Goal: Transaction & Acquisition: Download file/media

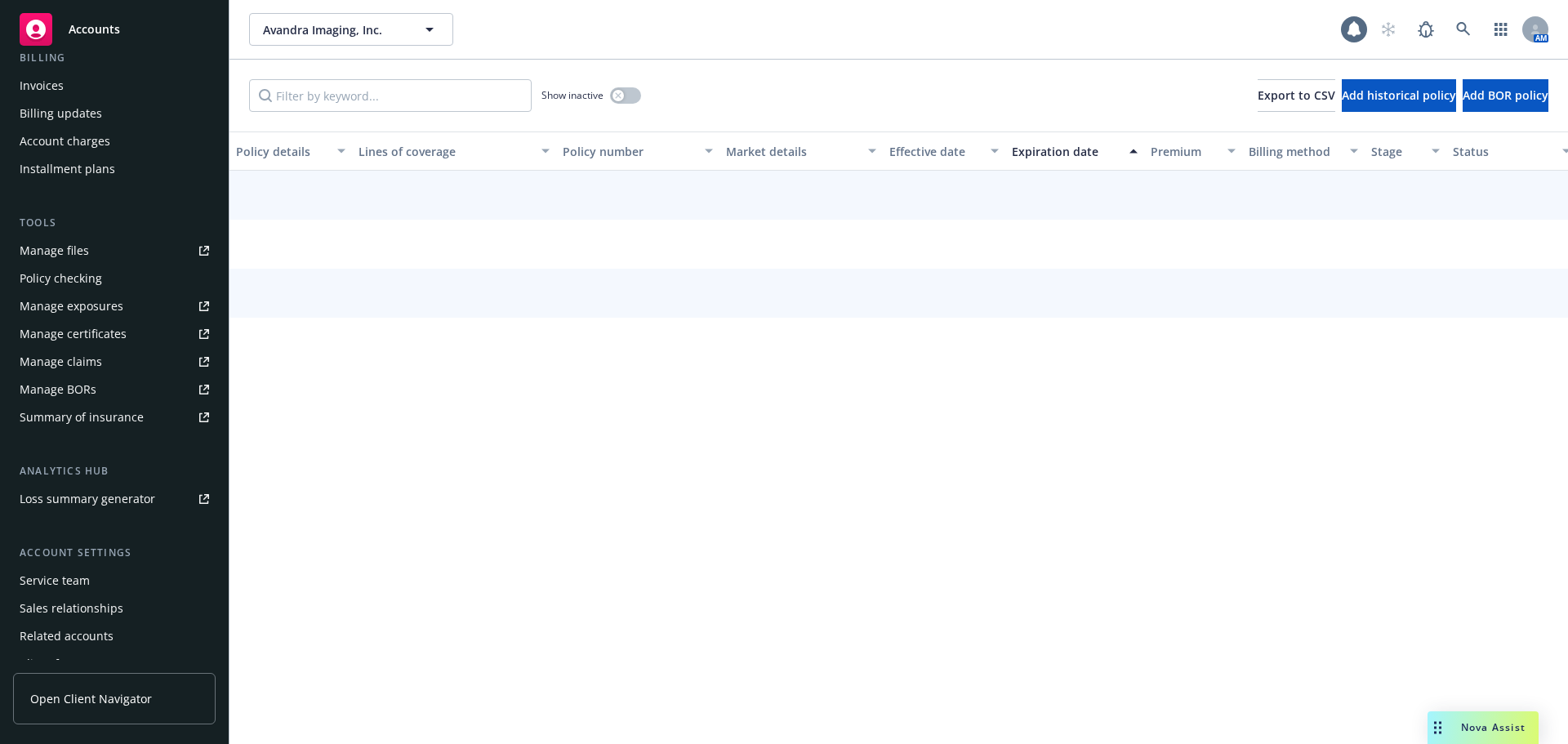
scroll to position [348, 0]
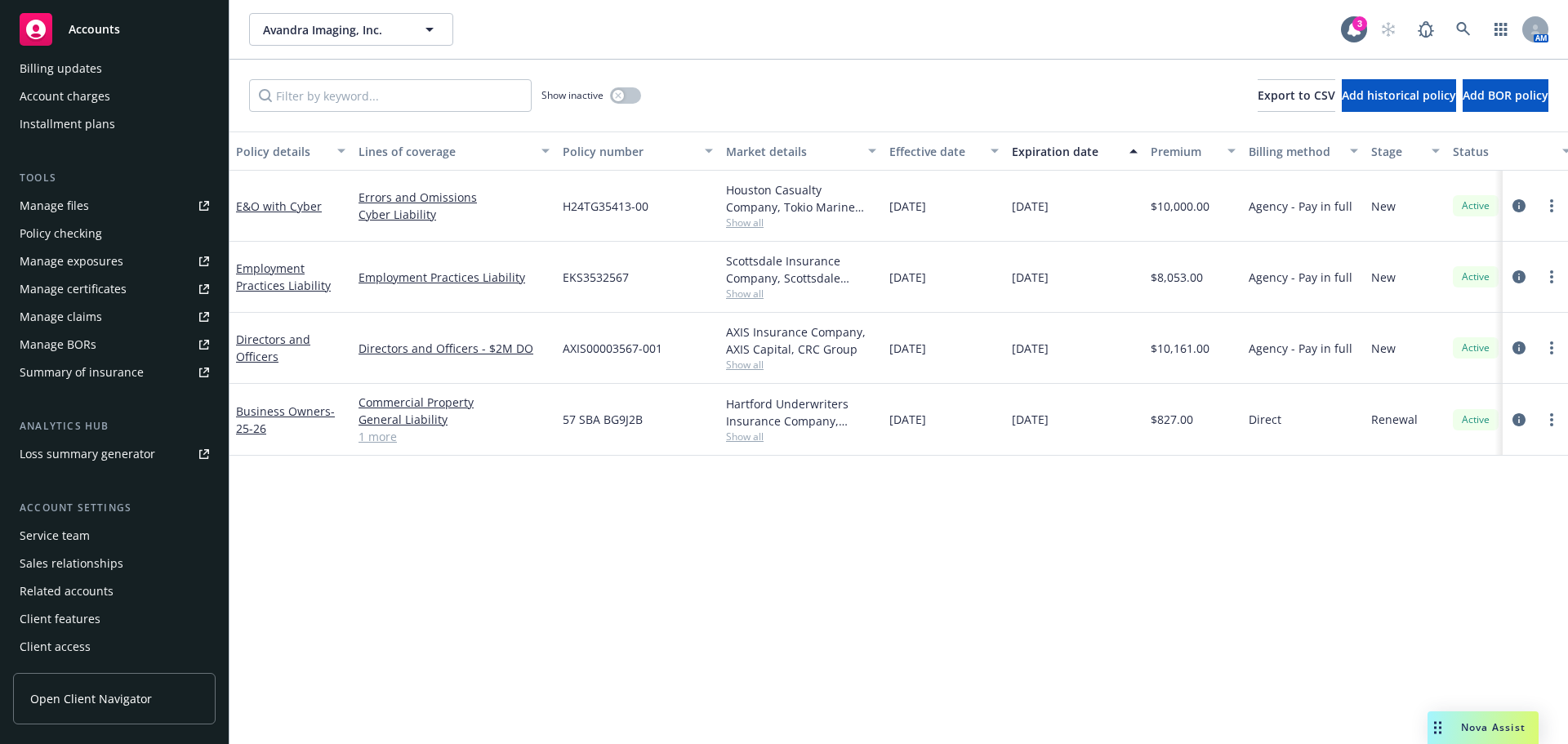
click at [75, 531] on div "Service team" at bounding box center [54, 536] width 70 height 26
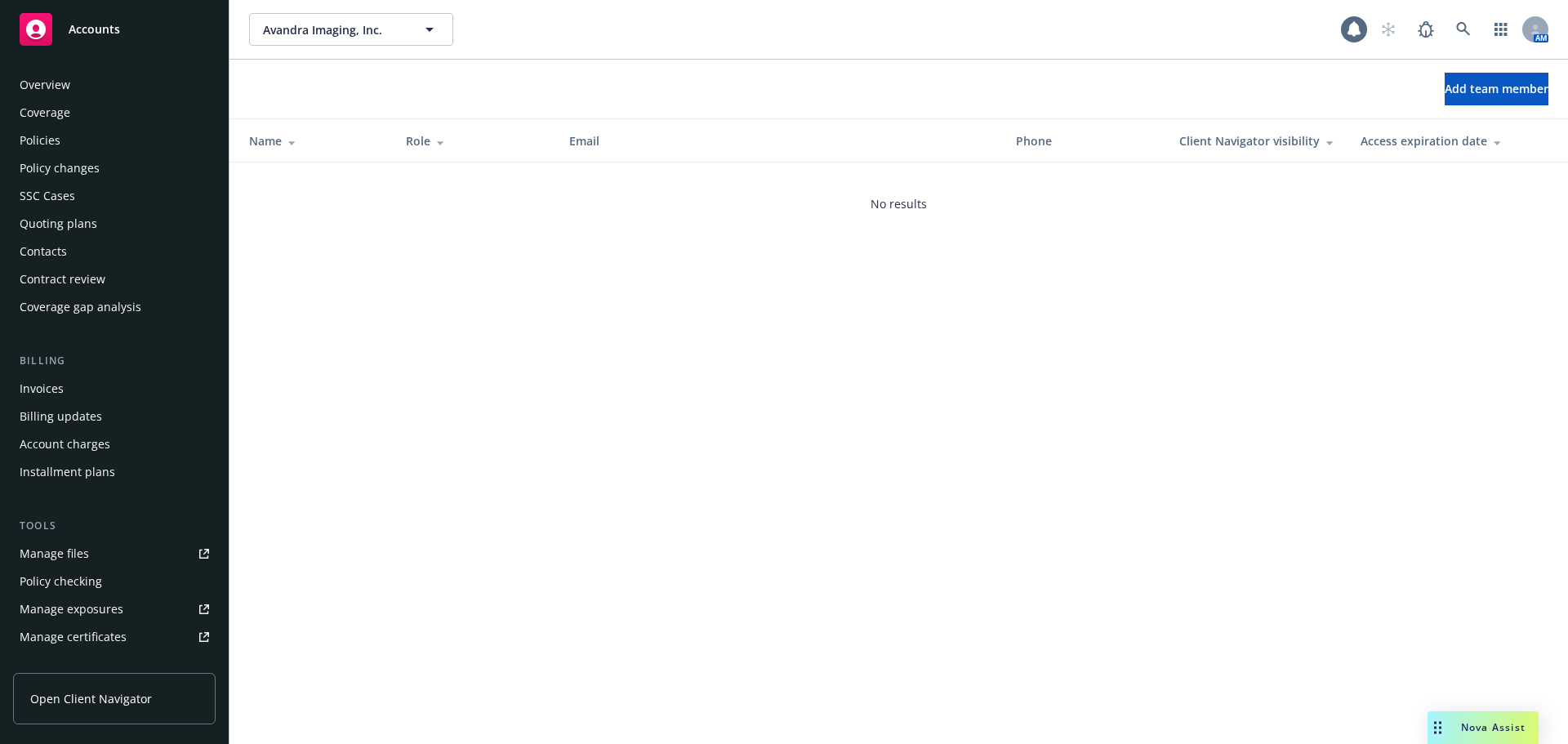
scroll to position [348, 0]
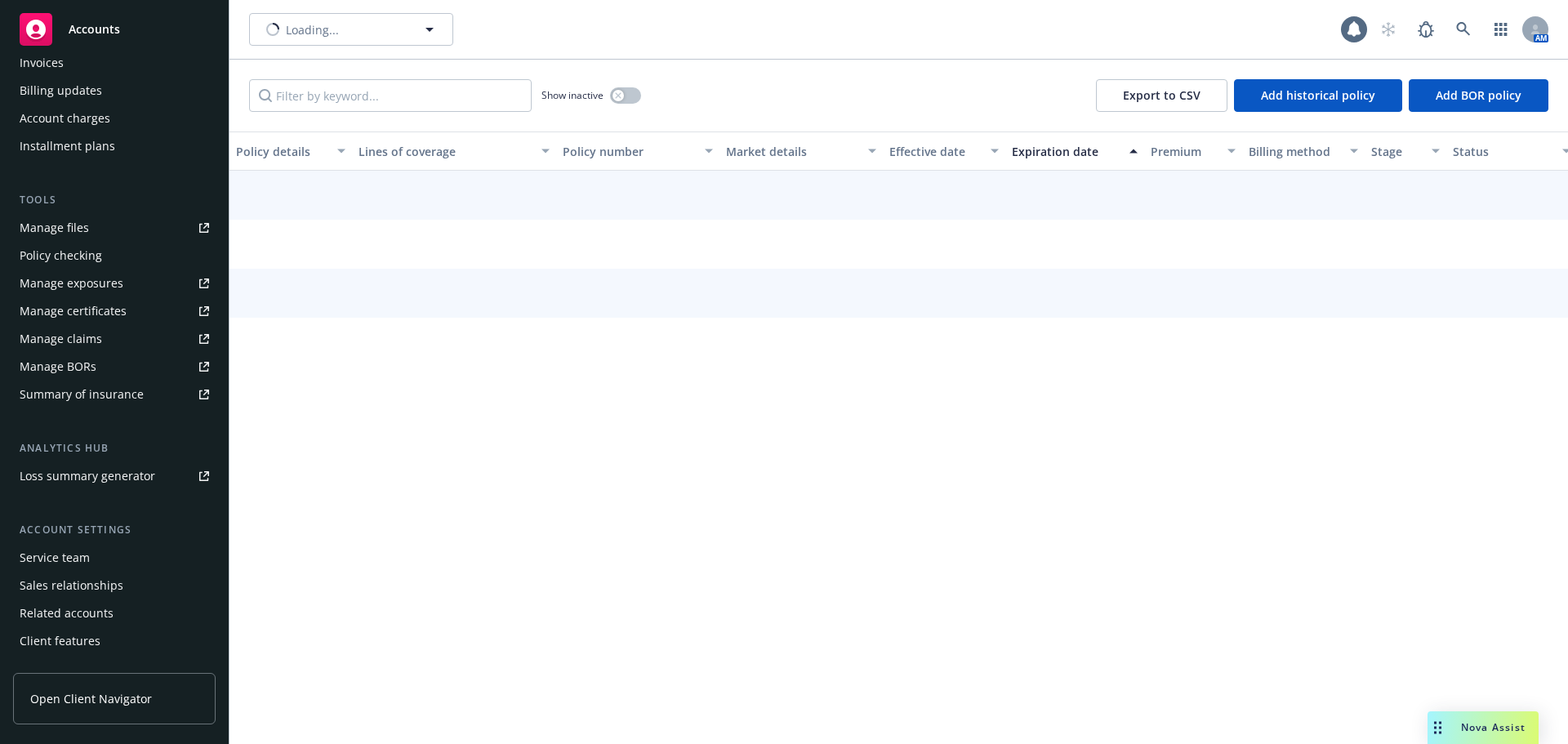
scroll to position [348, 0]
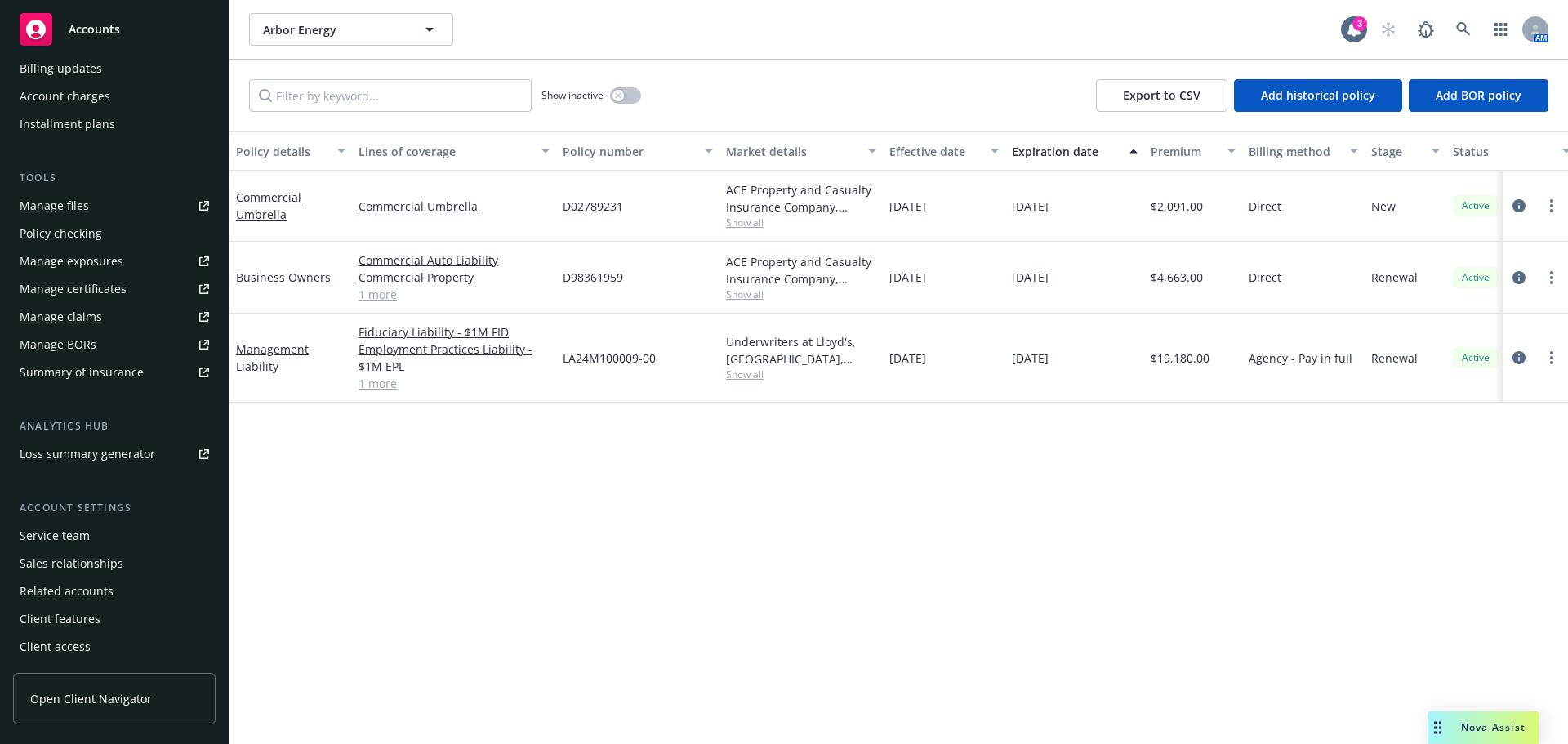
click at [82, 536] on div "Service team" at bounding box center [54, 536] width 70 height 26
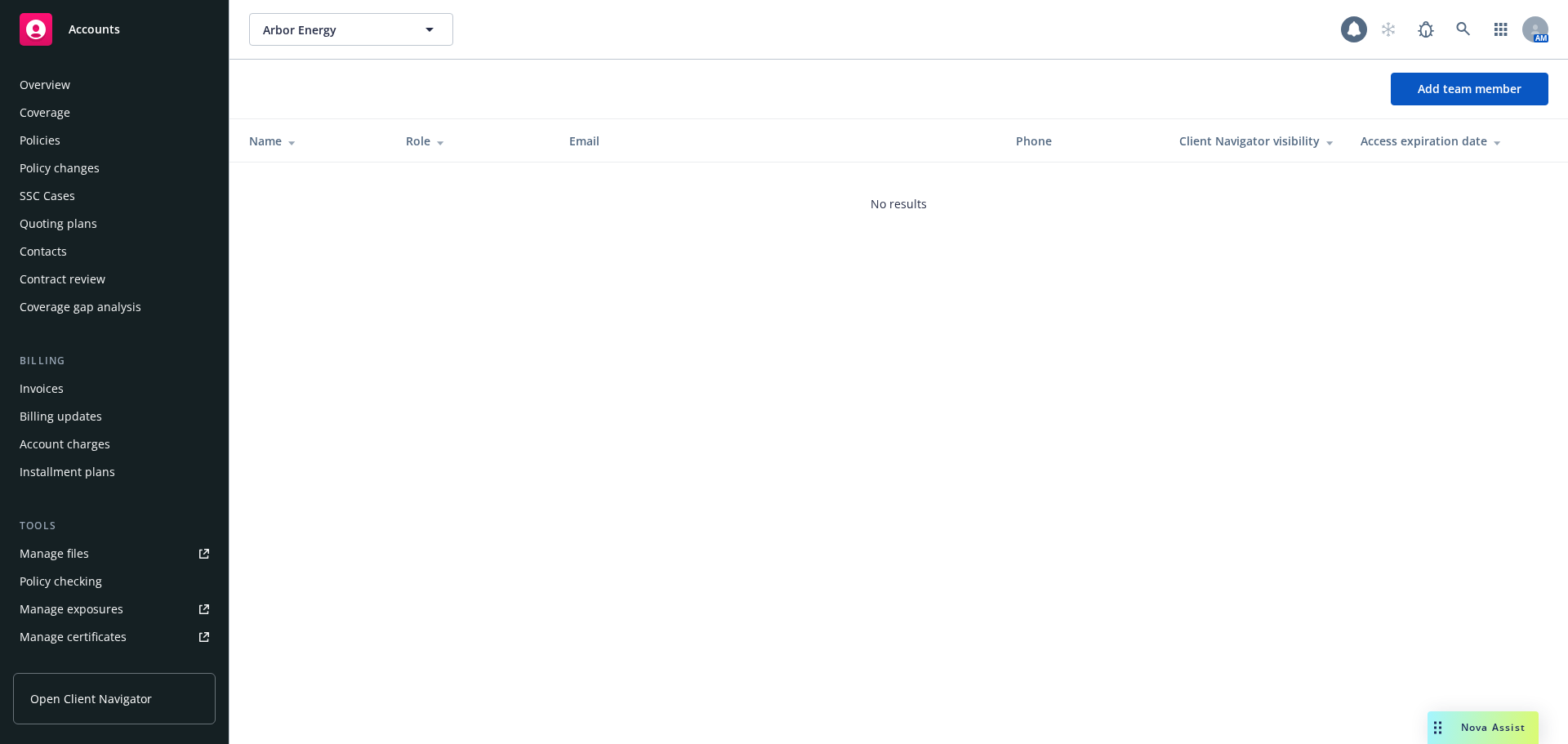
scroll to position [348, 0]
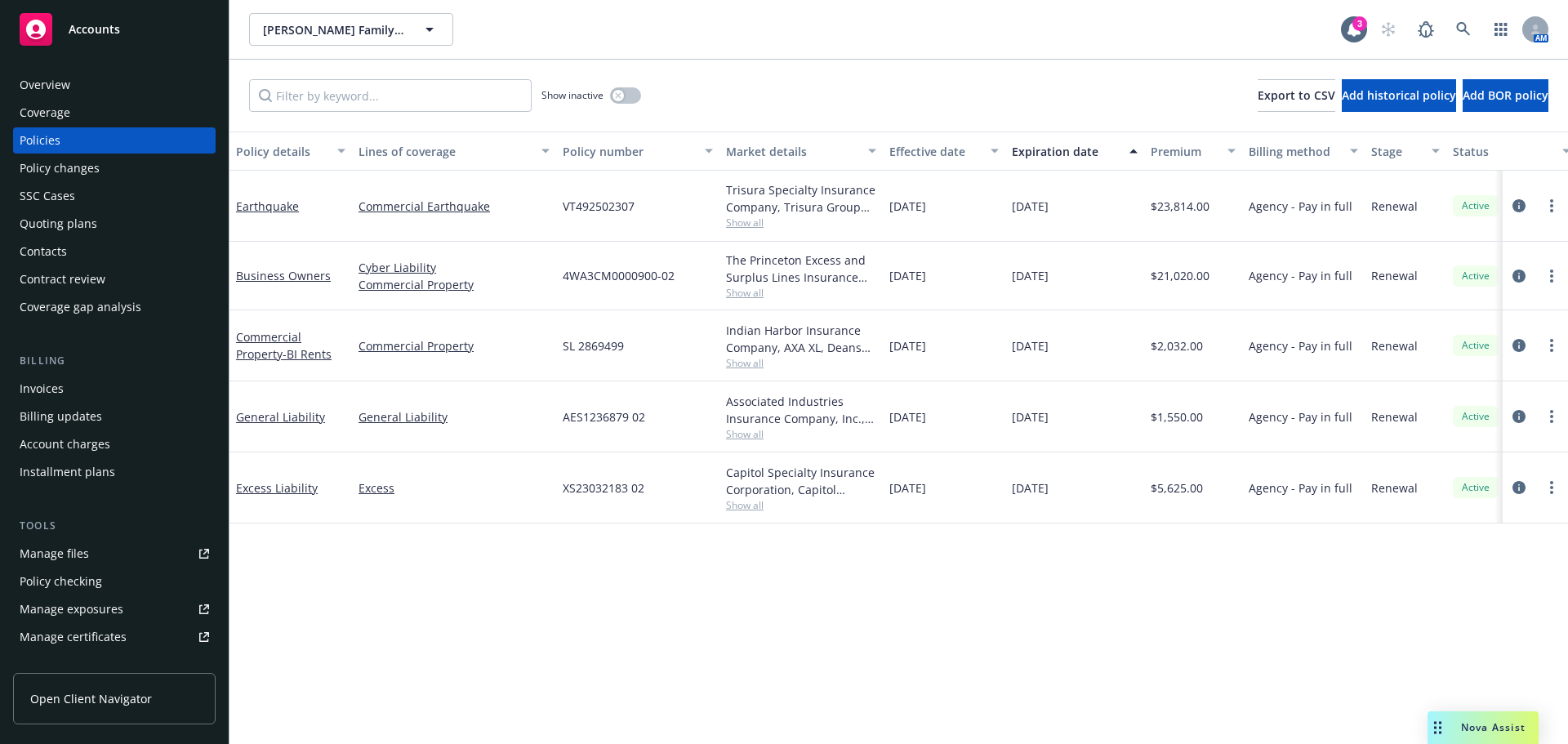
click at [58, 396] on div "Invoices" at bounding box center [42, 388] width 45 height 26
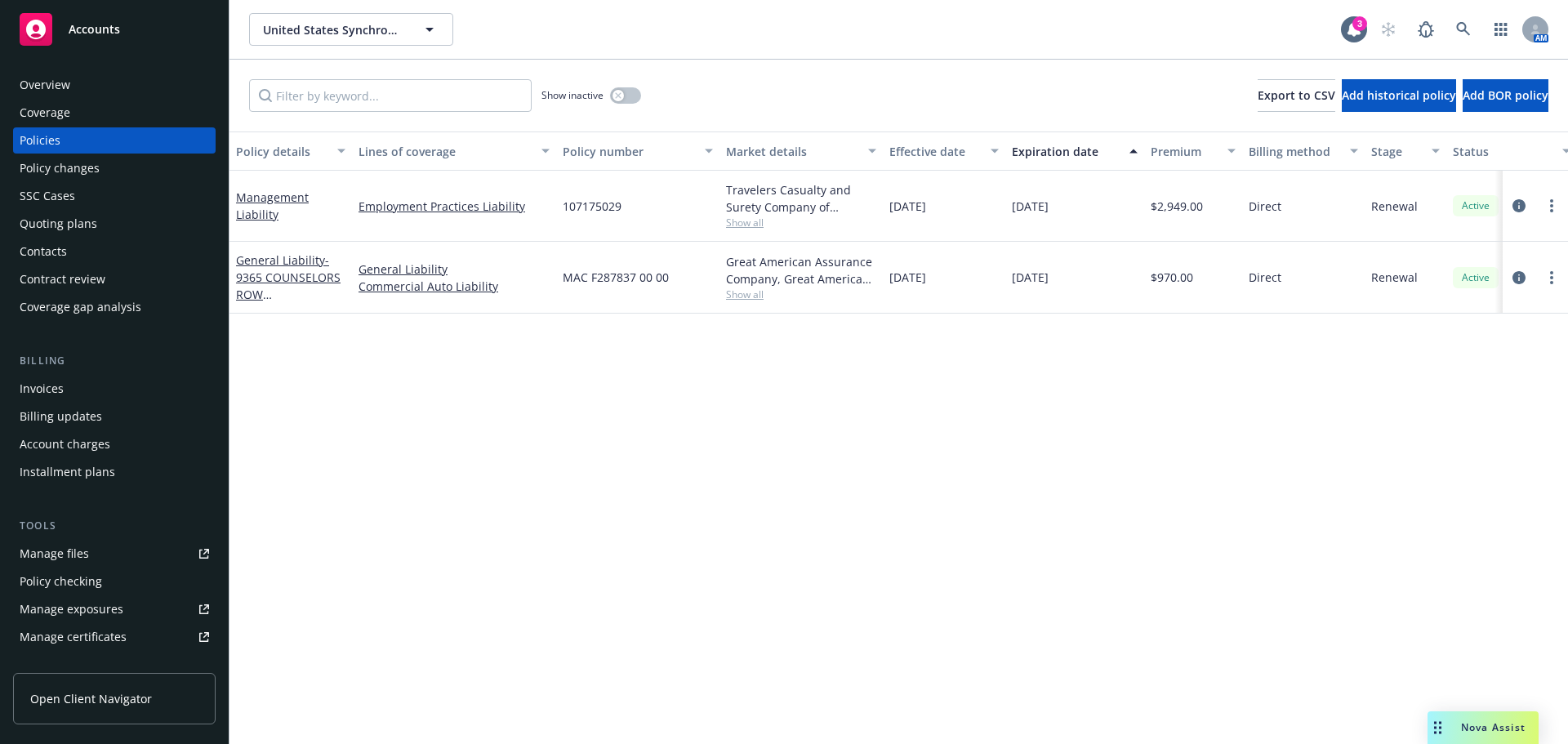
click at [57, 223] on div "Quoting plans" at bounding box center [58, 224] width 78 height 26
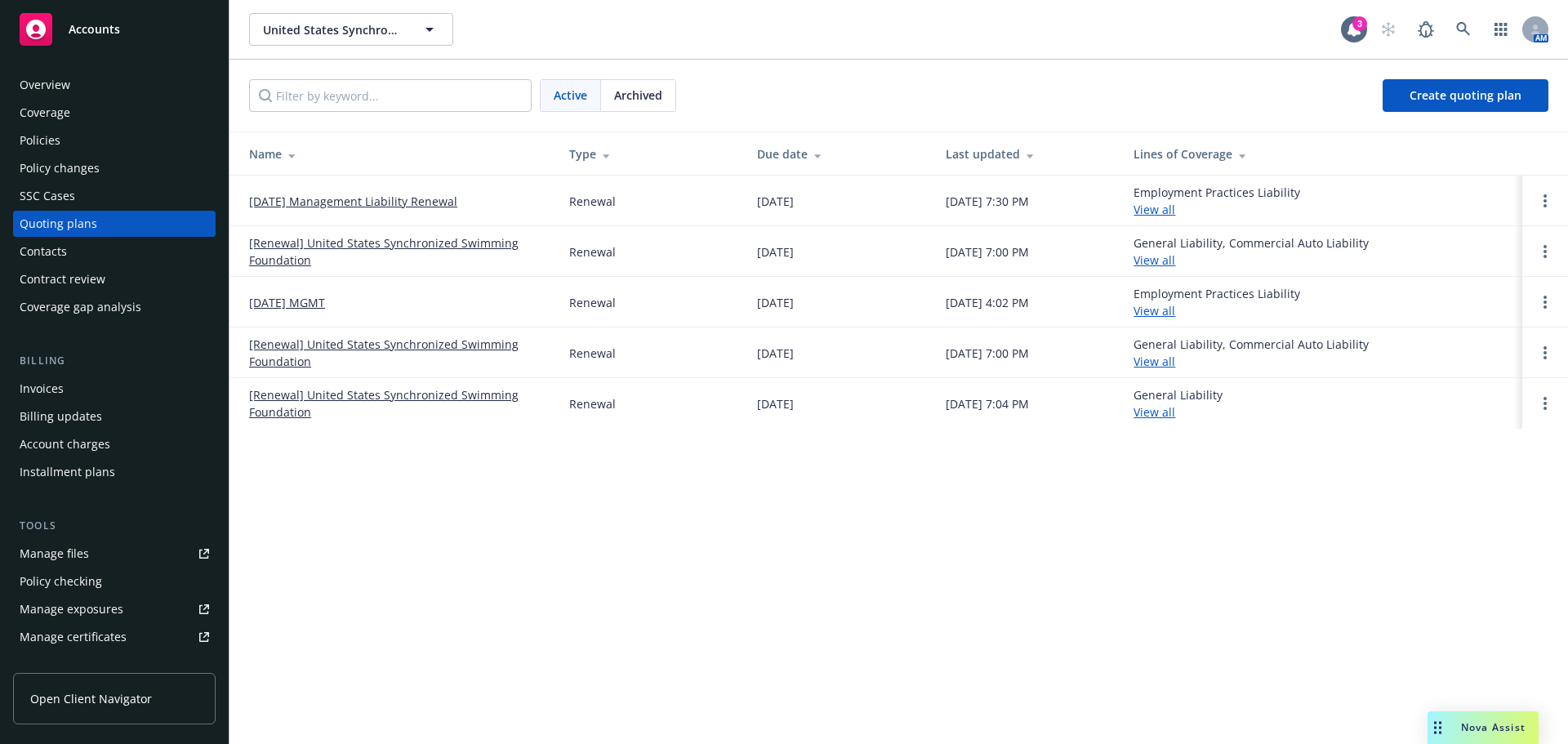
click at [394, 196] on link "[DATE] Management Liability Renewal" at bounding box center [354, 200] width 208 height 17
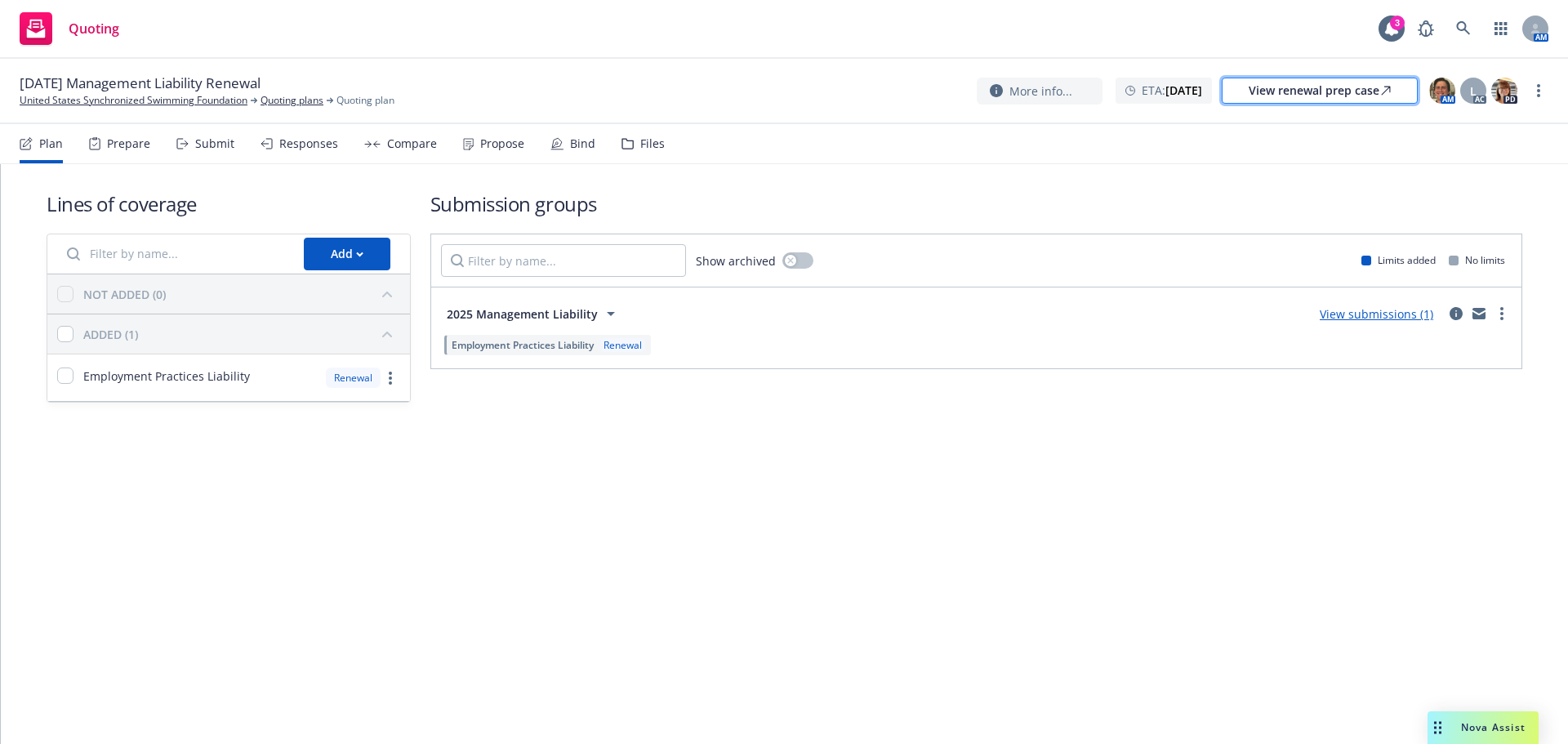
click at [1299, 96] on div "View renewal prep case" at bounding box center [1320, 91] width 143 height 25
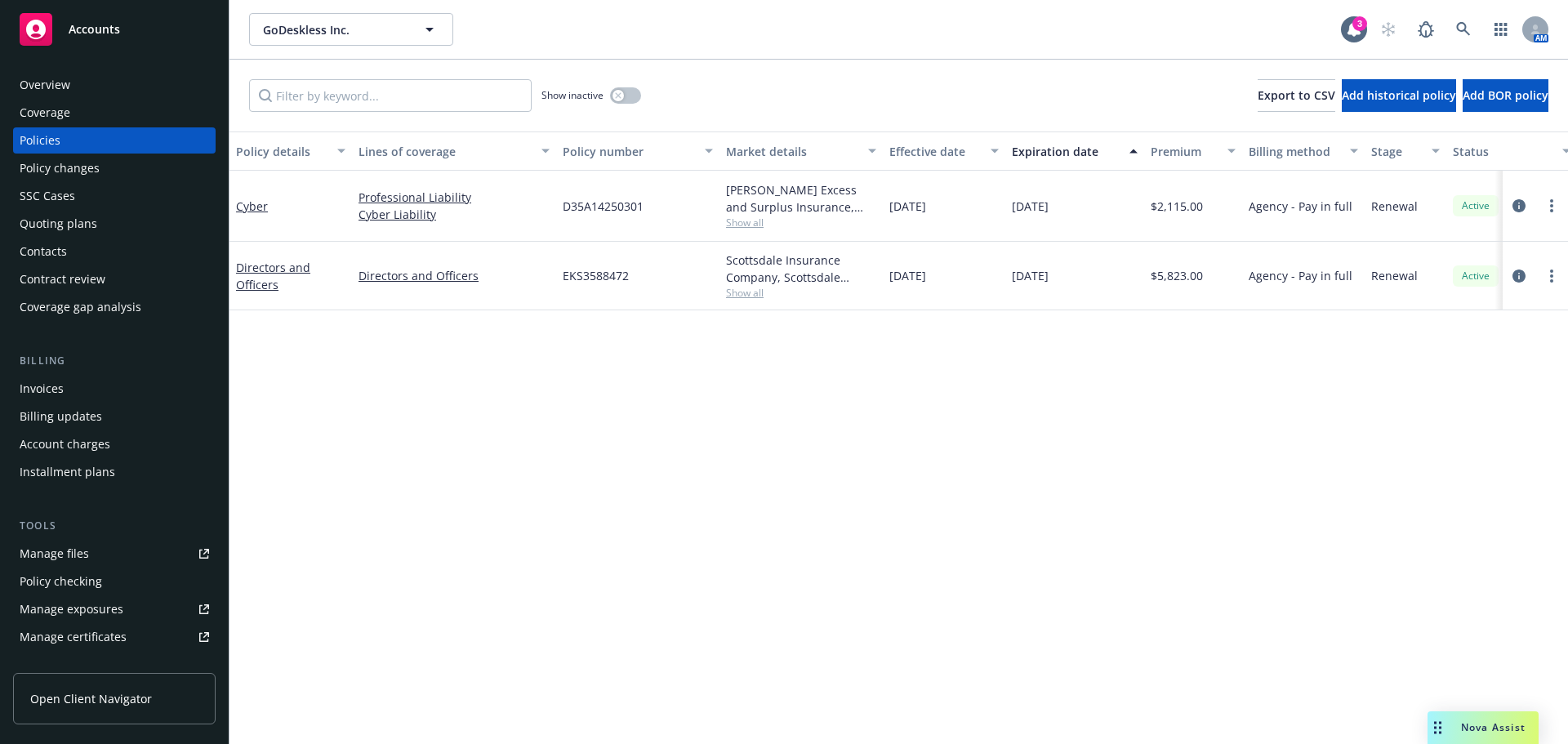
click at [62, 150] on div "Policies" at bounding box center [114, 140] width 190 height 26
click at [277, 263] on link "Directors and Officers" at bounding box center [273, 276] width 74 height 33
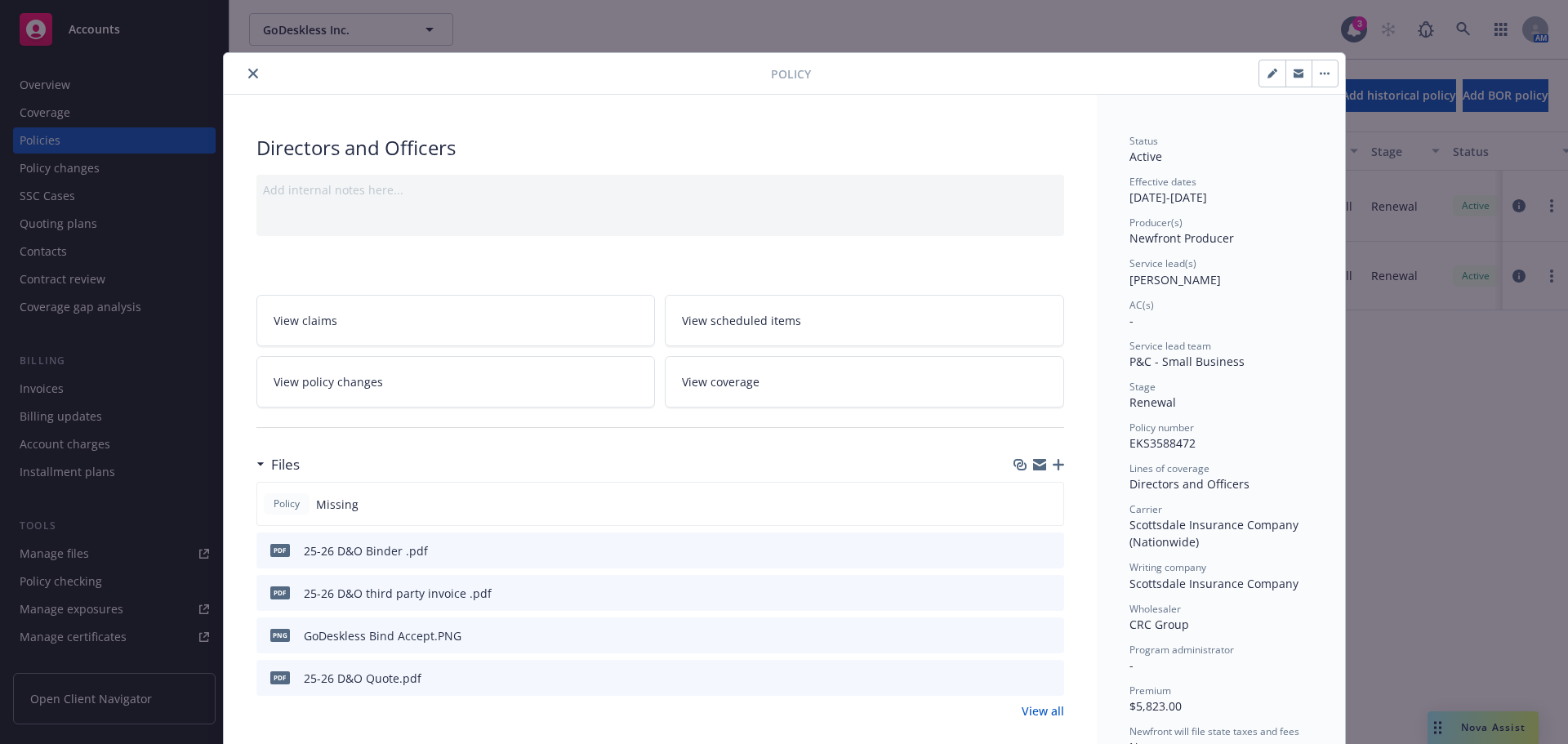
click at [1053, 462] on icon "button" at bounding box center [1058, 464] width 12 height 12
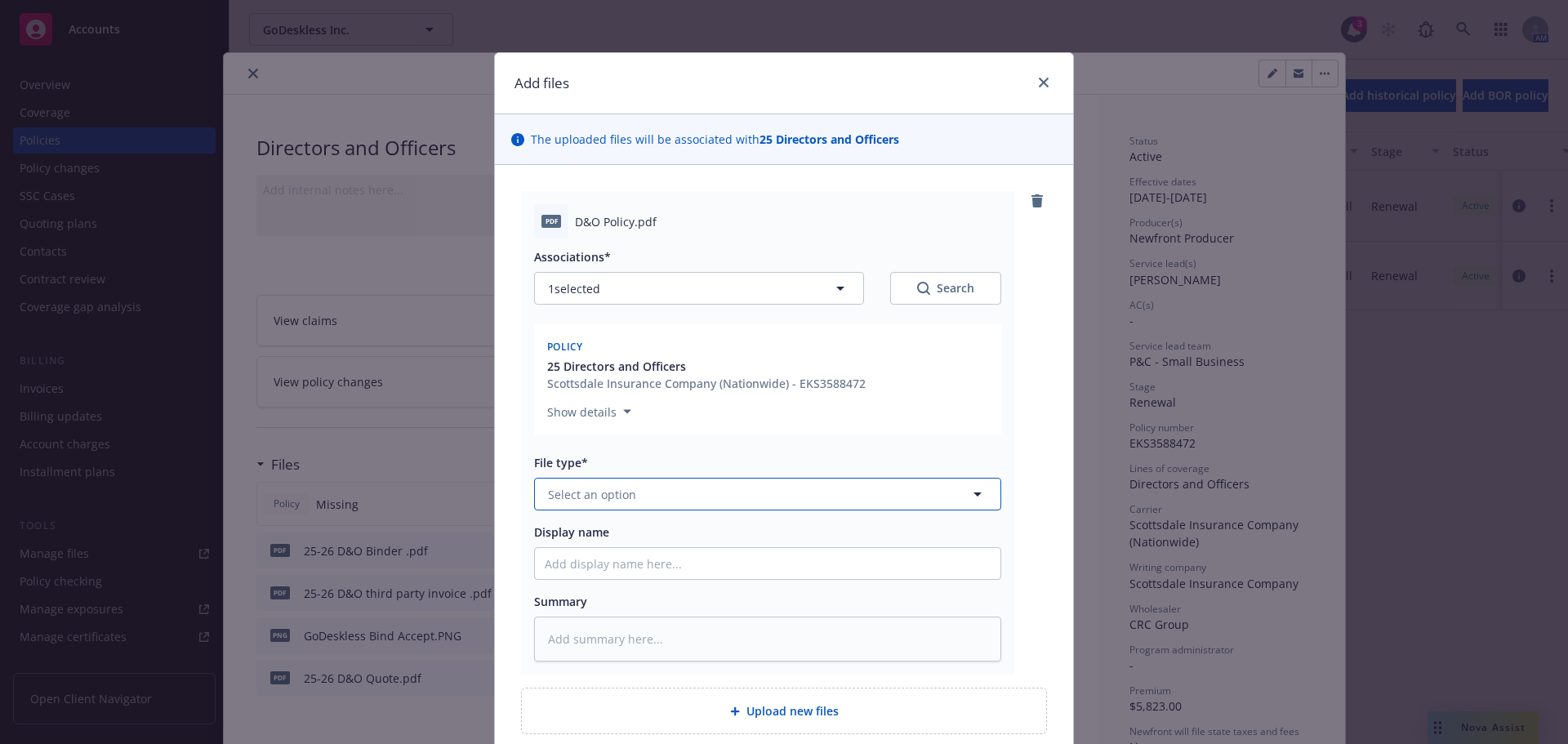
click at [657, 494] on button "Select an option" at bounding box center [768, 494] width 467 height 33
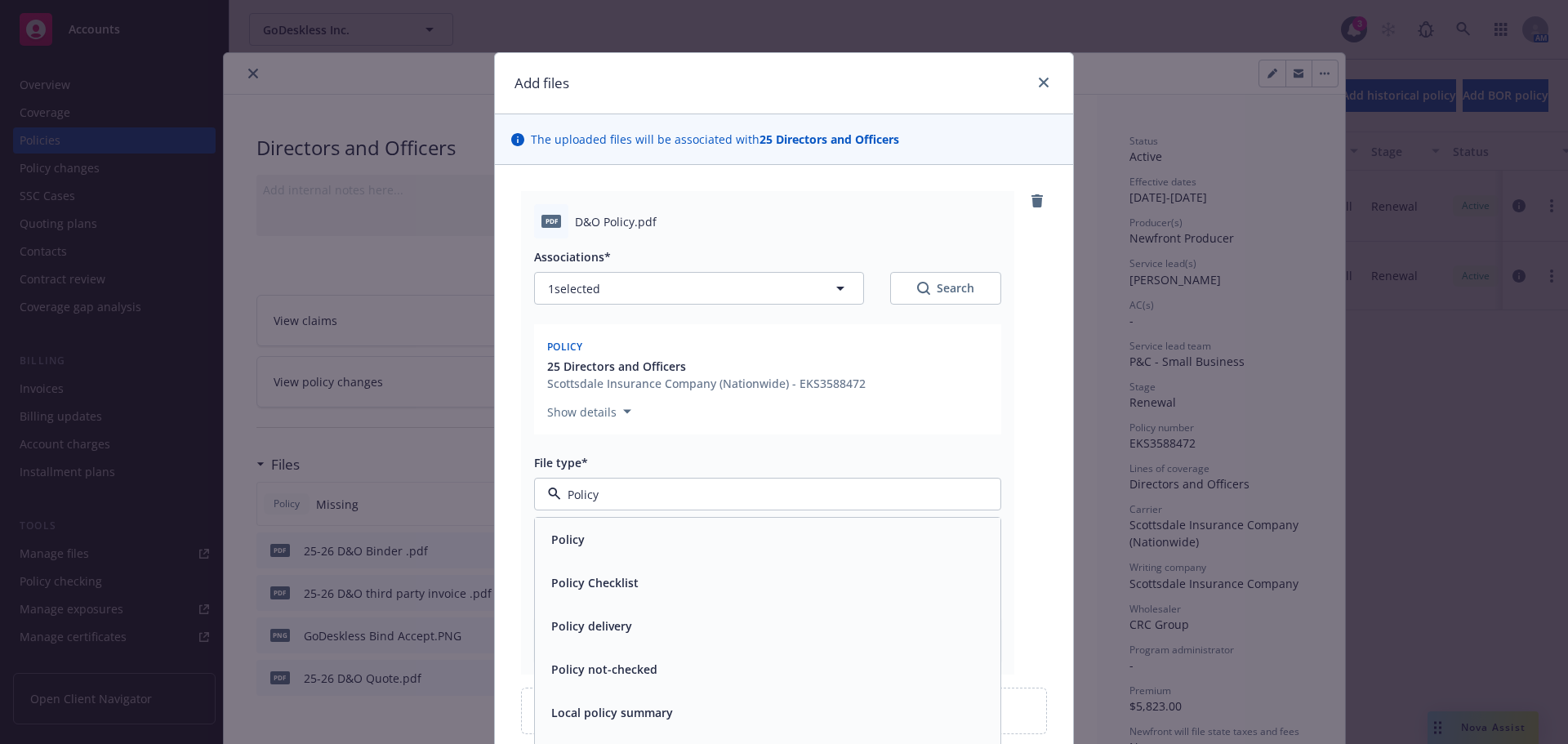
type input "Policy"
click at [865, 500] on input "Policy" at bounding box center [764, 495] width 407 height 17
click at [862, 500] on input at bounding box center [764, 495] width 407 height 17
type input "policy"
click at [630, 536] on div "Policy" at bounding box center [768, 539] width 446 height 24
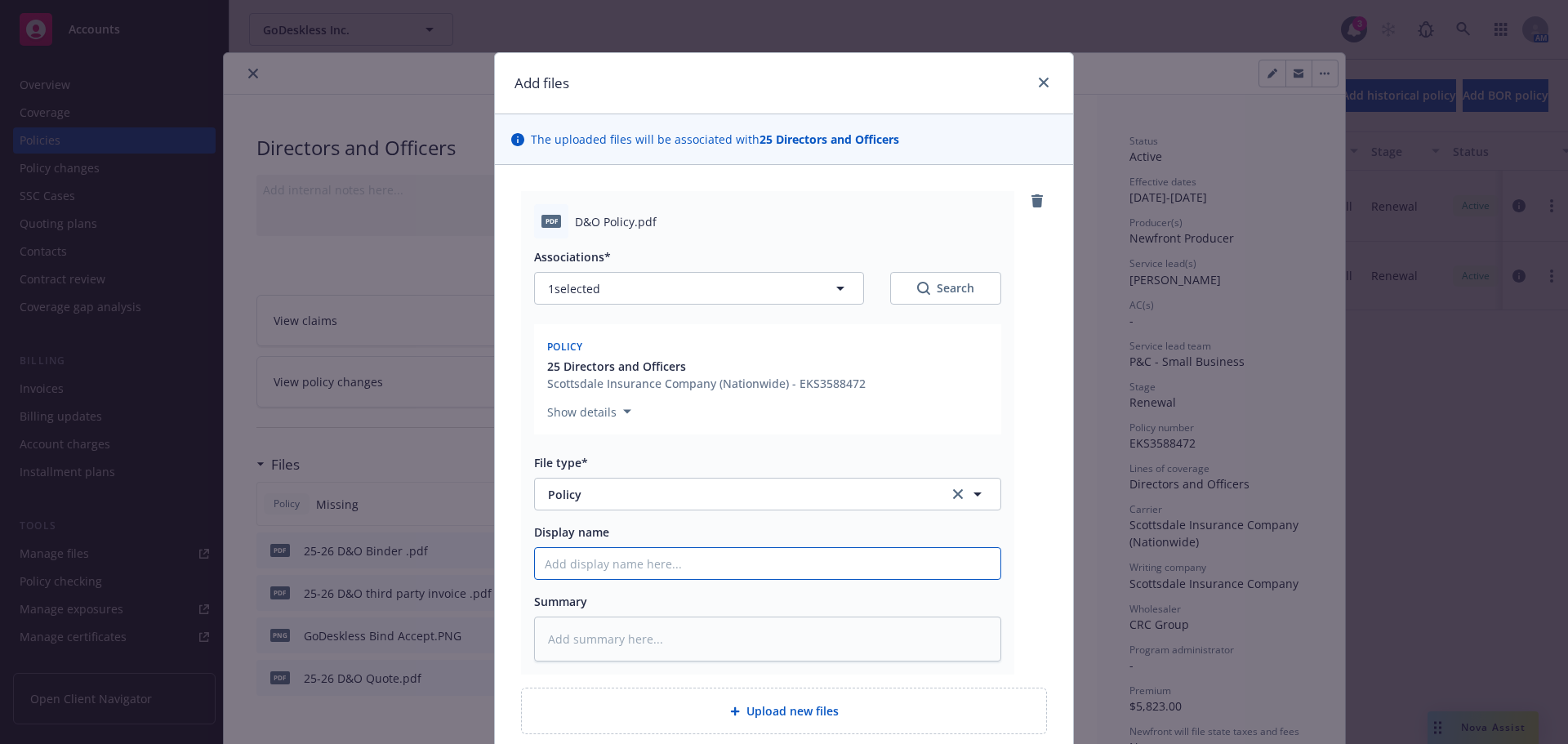
click at [633, 560] on input "Display name" at bounding box center [768, 563] width 466 height 31
type textarea "x"
type input "2"
type textarea "x"
type input "25"
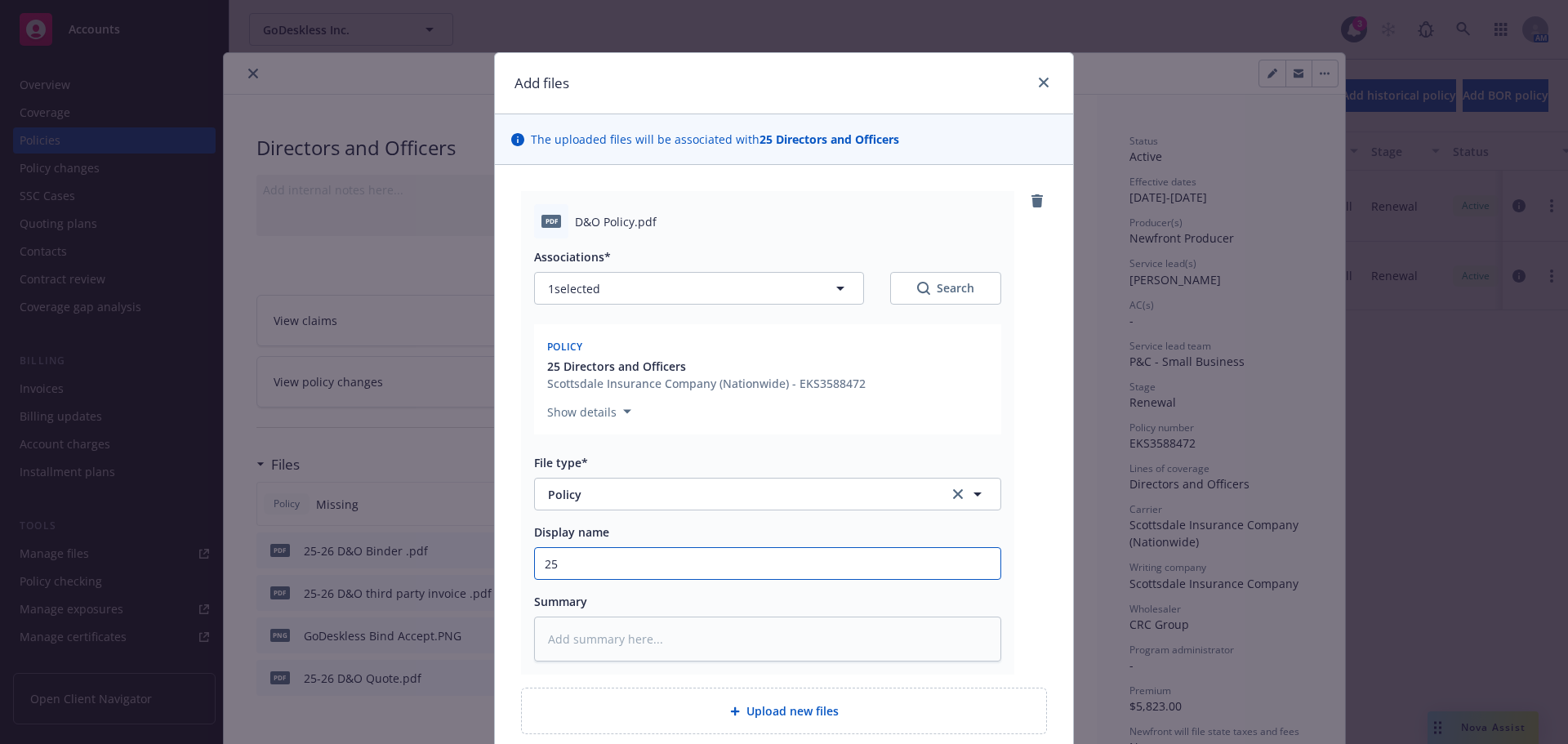
type textarea "x"
type input "25-"
type textarea "x"
type input "25-2"
type textarea "x"
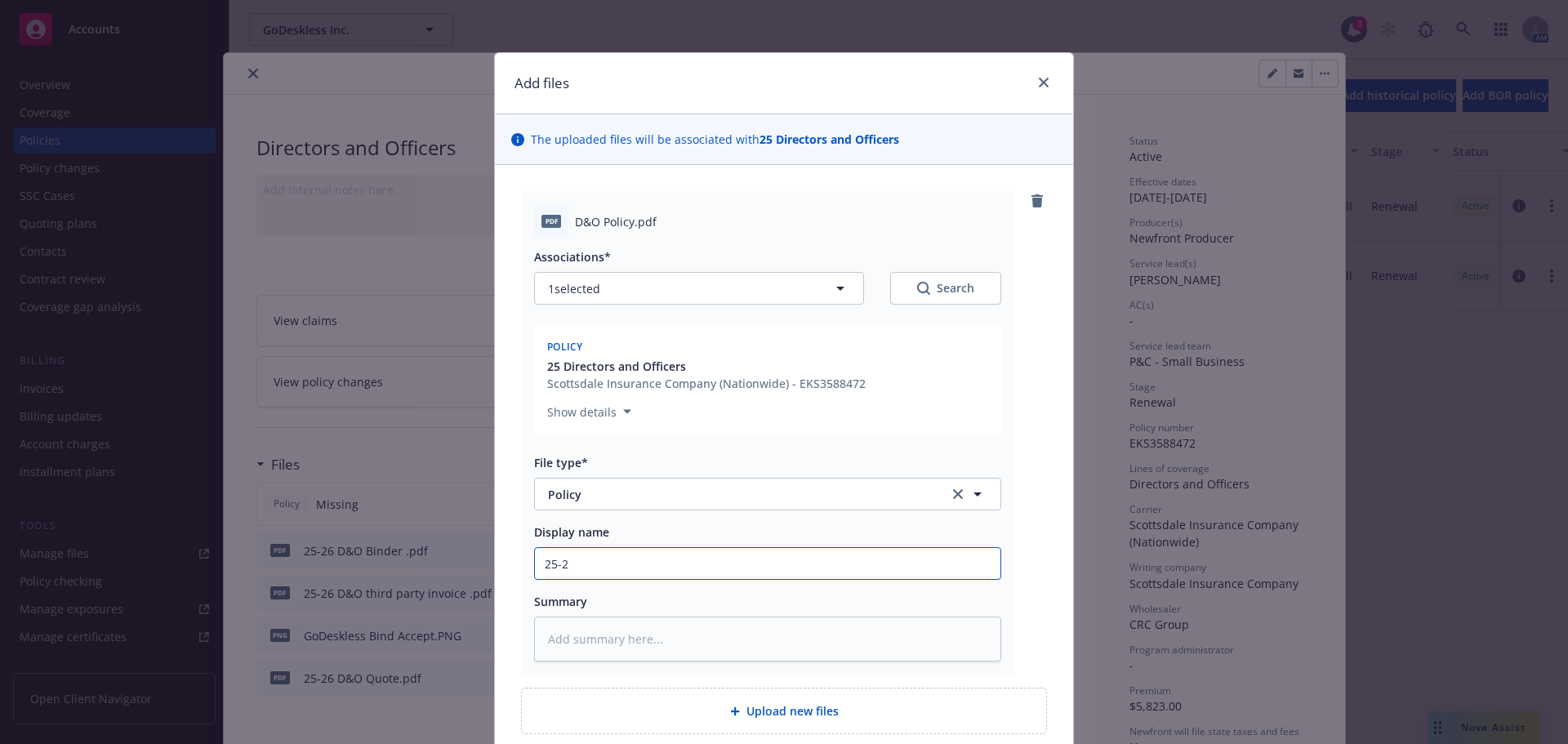
type input "25-26"
type textarea "x"
type input "25-26"
type textarea "x"
type input "25-26 D"
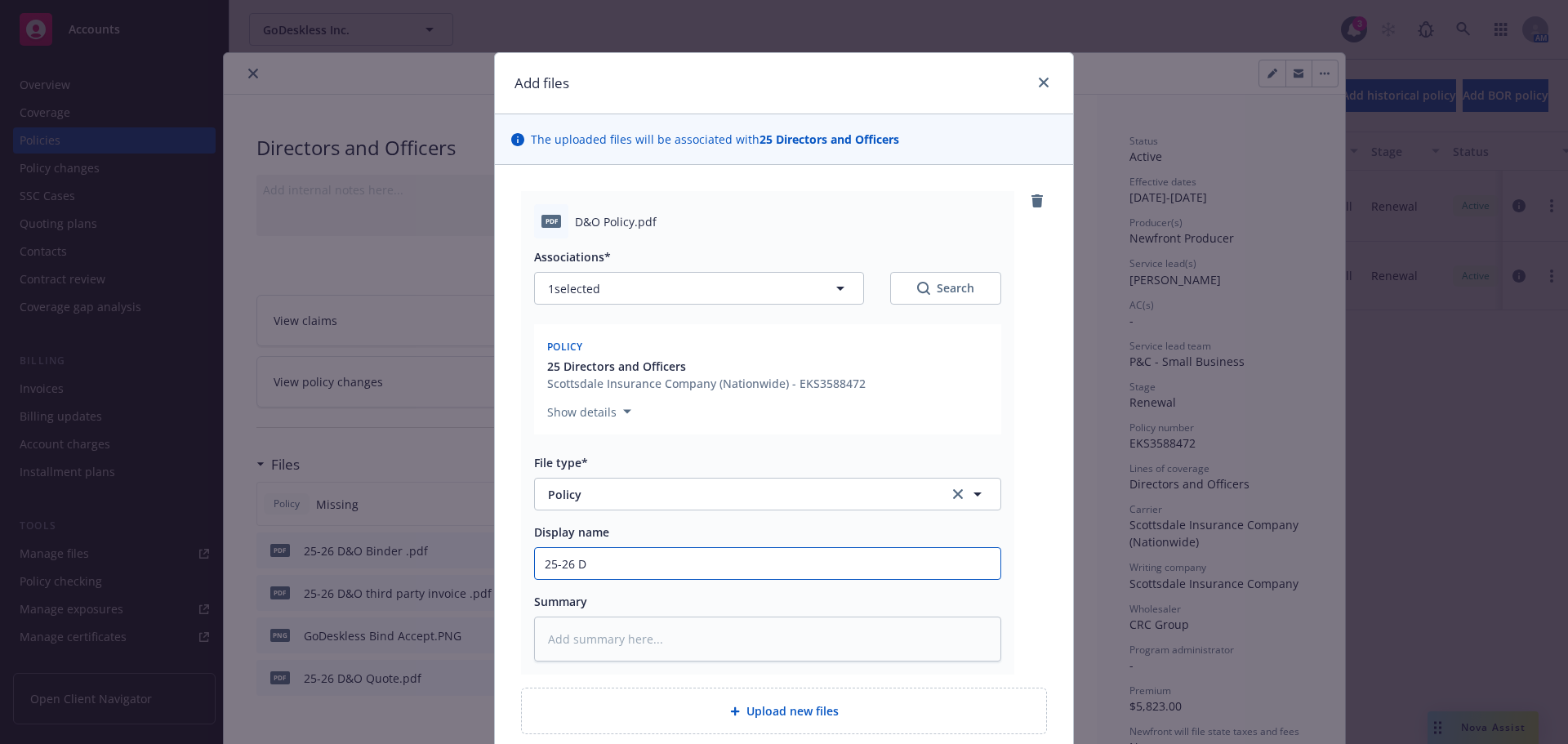
type textarea "x"
type input "25-26 D&"
type textarea "x"
type input "25-26 D&O"
type textarea "x"
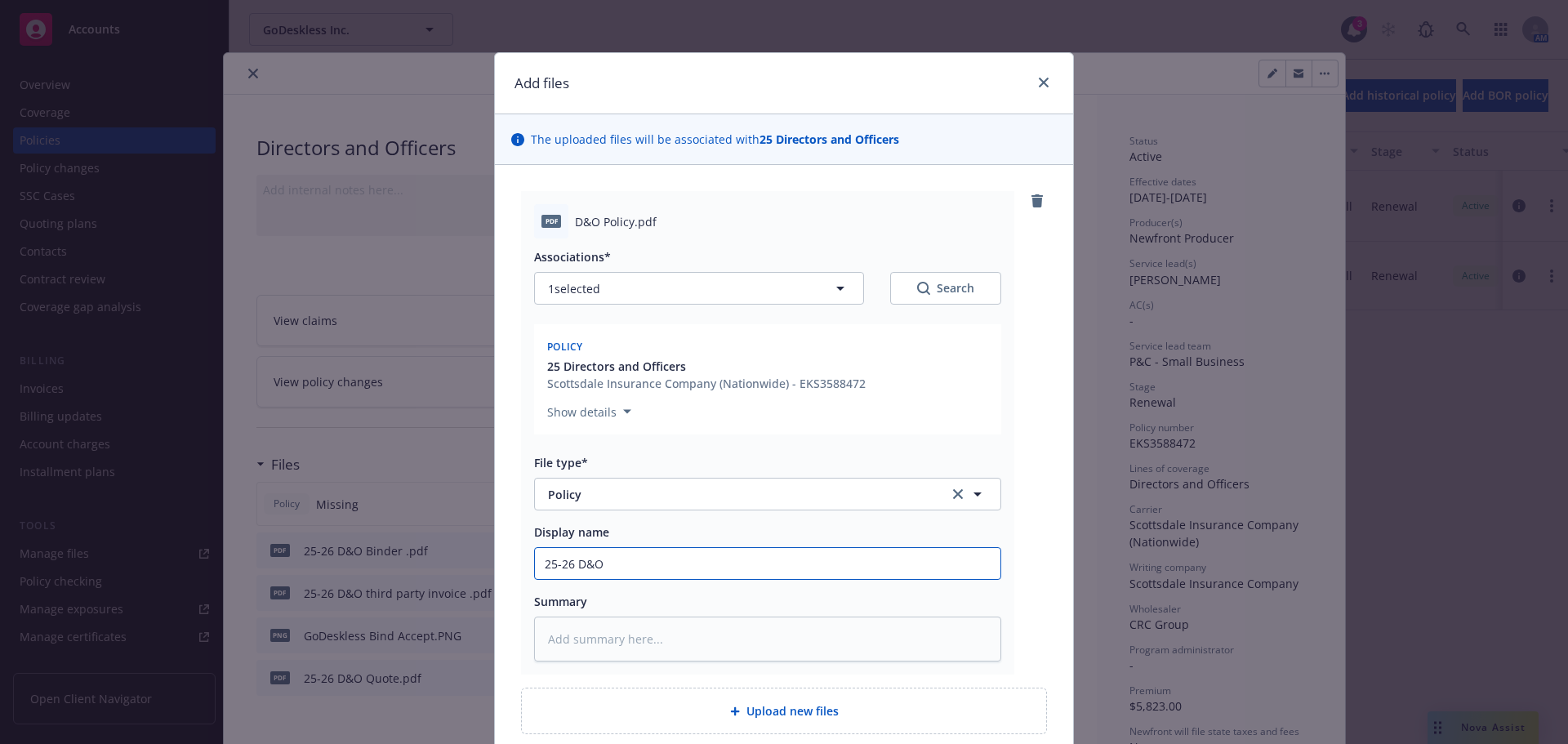
type input "25-26 D&O"
type textarea "x"
type input "25-26 D&O P"
type textarea "x"
type input "25-26 D&O Po"
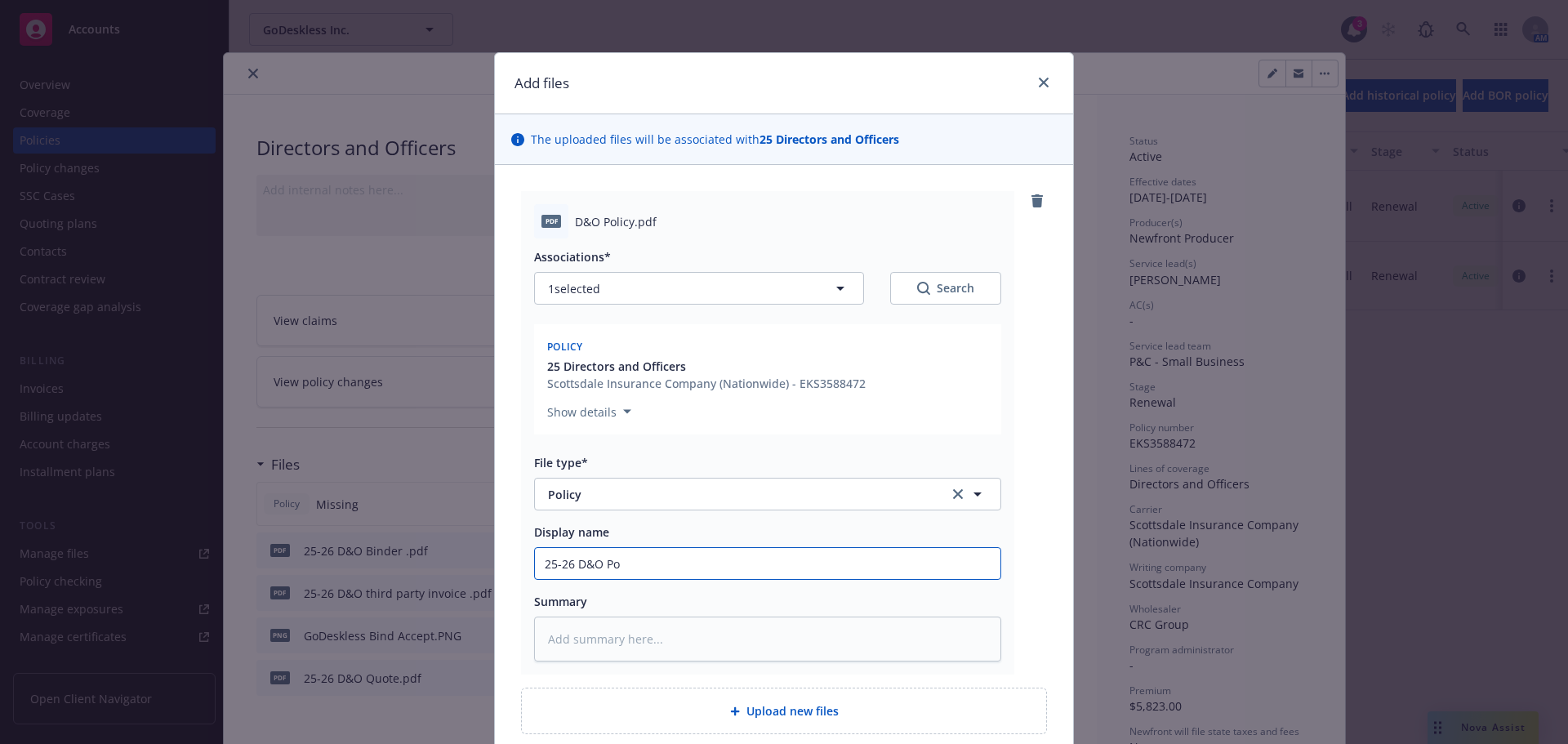
type textarea "x"
type input "25-26 D&O Pol"
type textarea "x"
type input "25-26 D&O Poli"
type textarea "x"
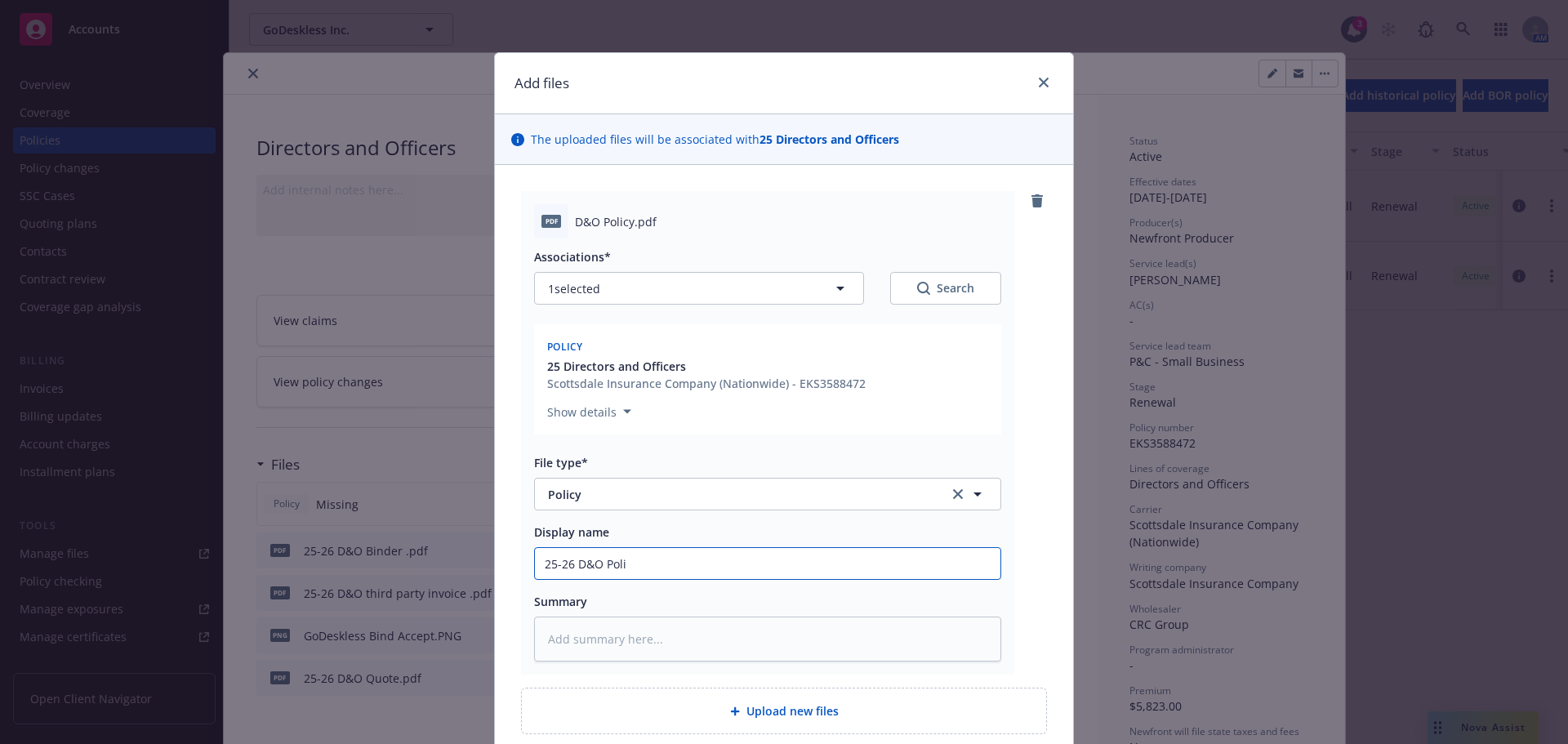
type input "25-26 D&O Polic"
type textarea "x"
type input "25-26 D&O Policy"
type textarea "x"
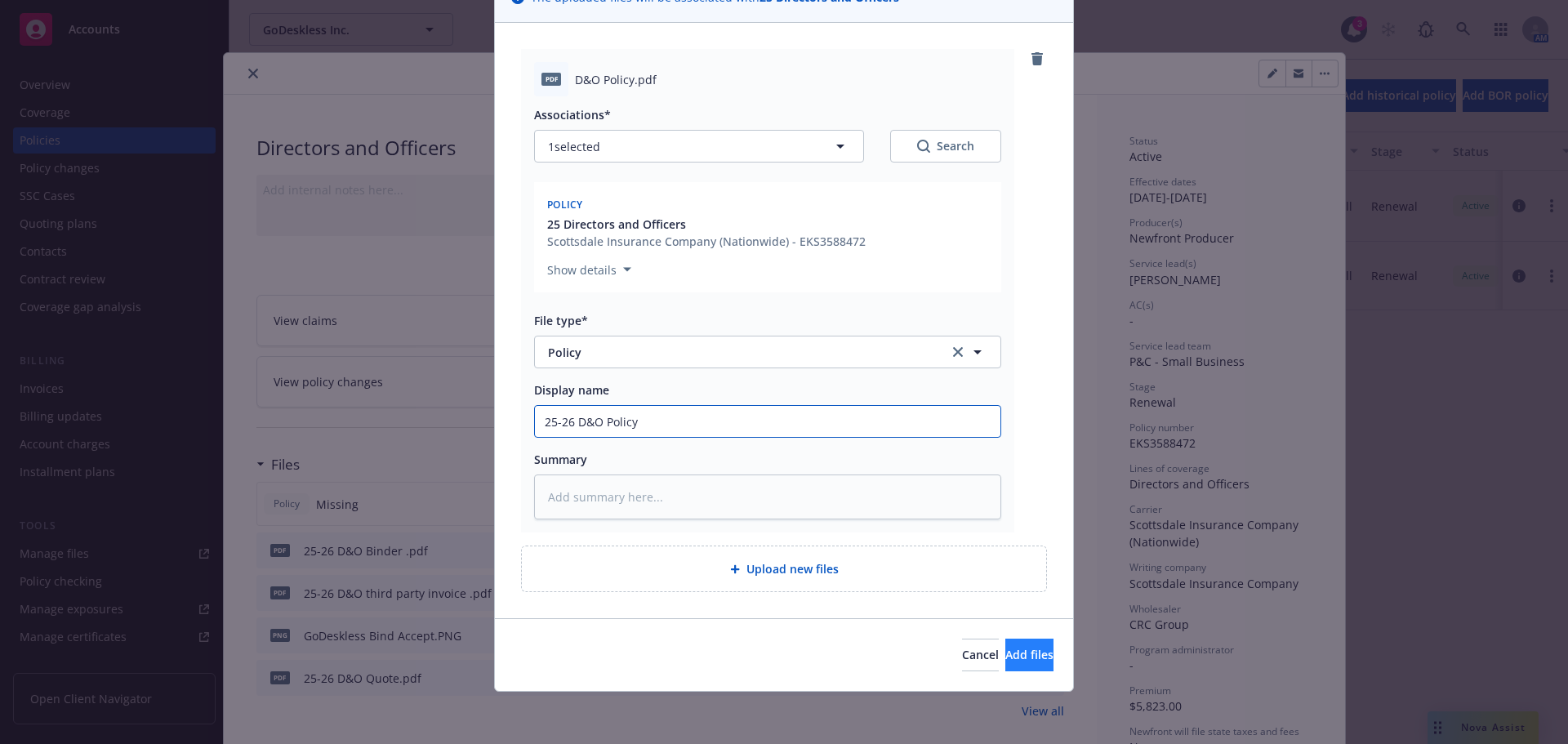
type input "25-26 D&O Policy"
click at [1006, 660] on span "Add files" at bounding box center [1030, 654] width 48 height 15
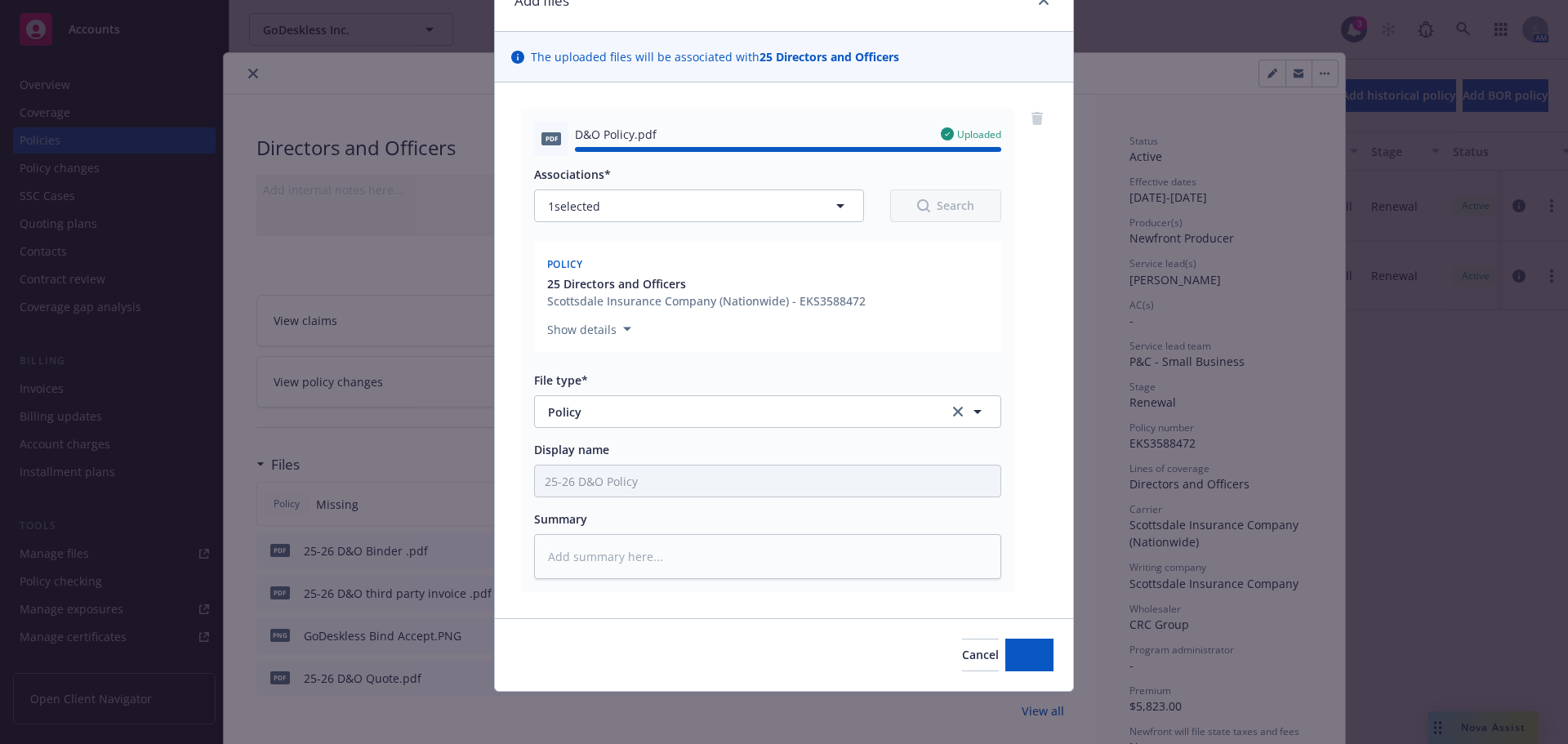
type textarea "x"
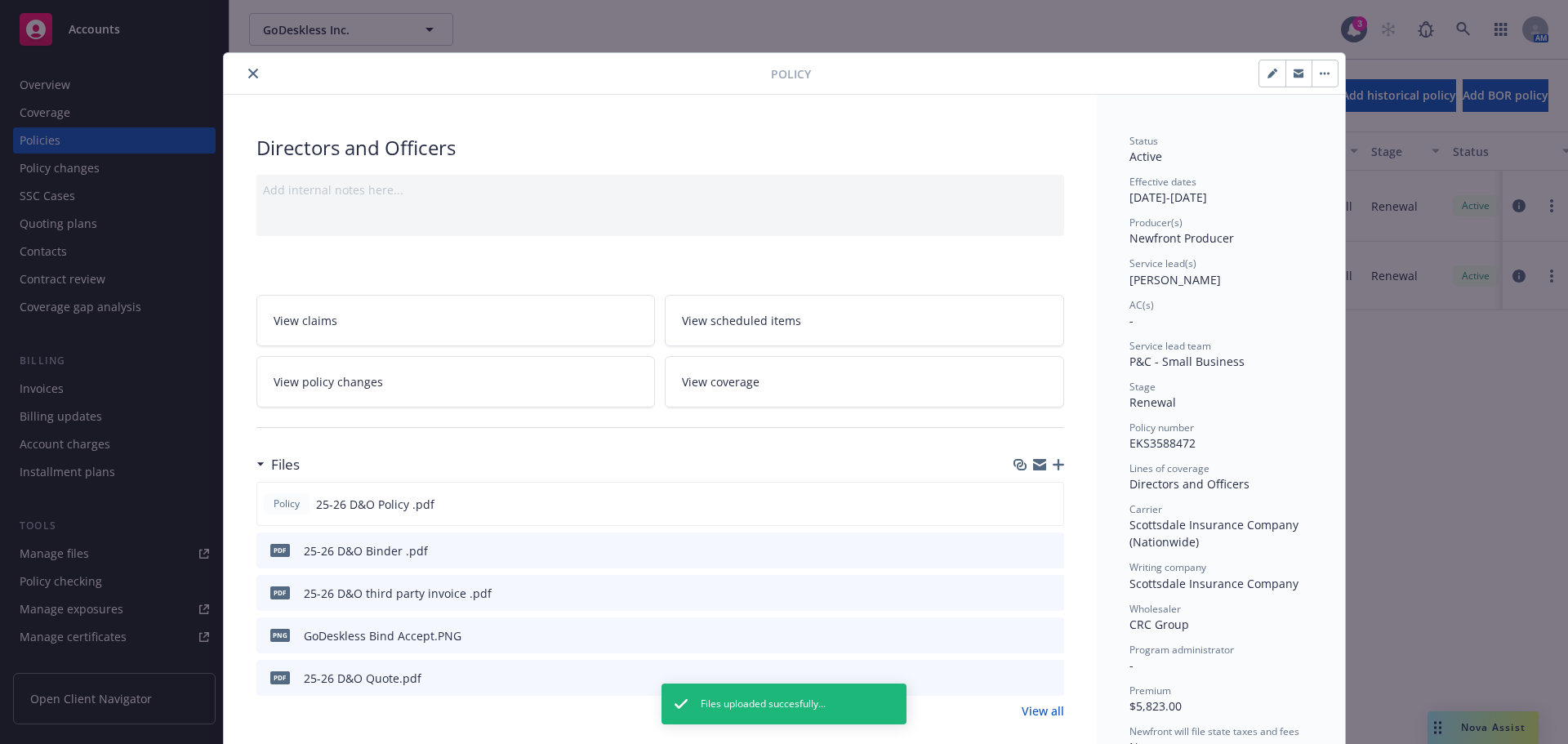
click at [1268, 70] on icon "button" at bounding box center [1272, 73] width 10 height 10
select select "RENEWAL"
select select "12"
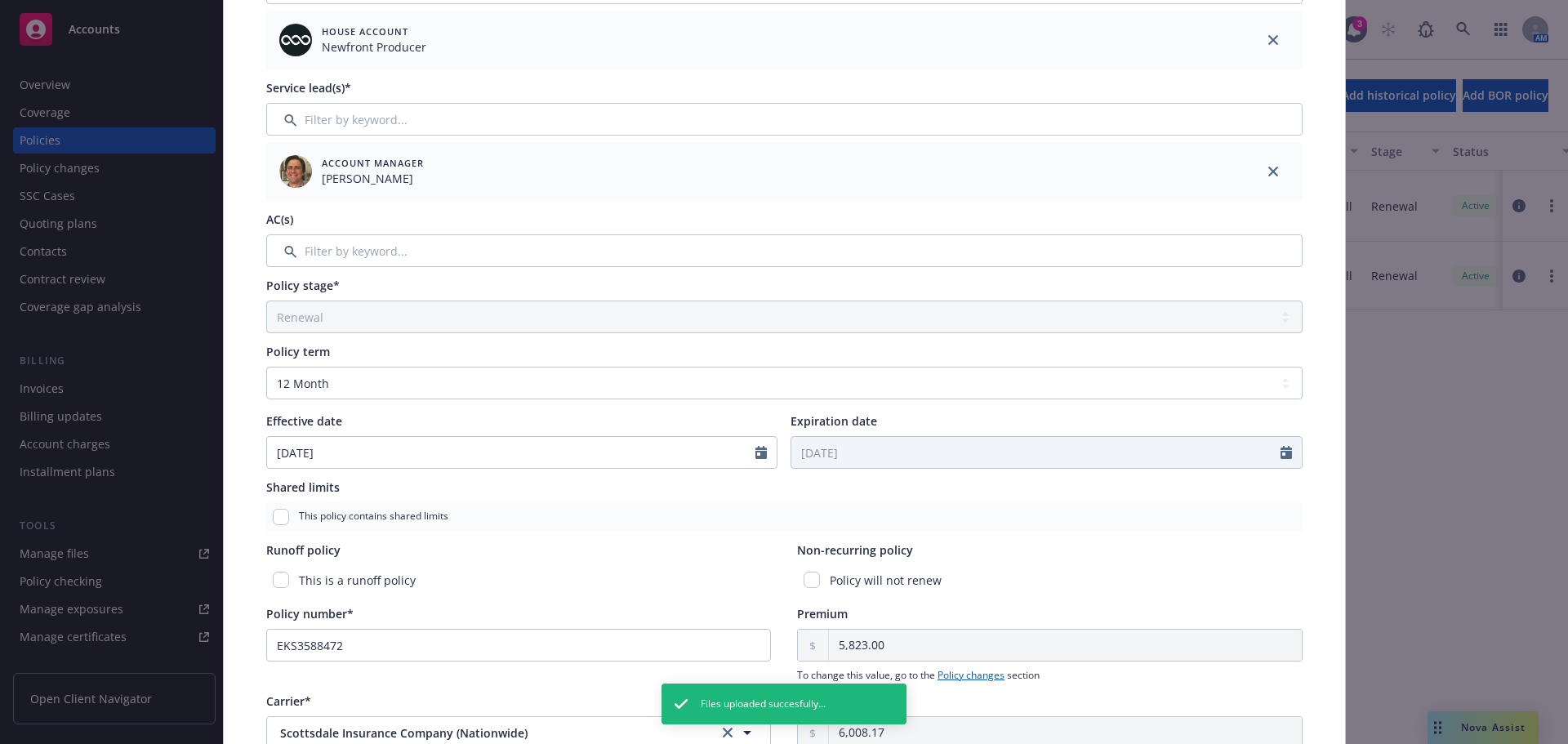
scroll to position [243, 0]
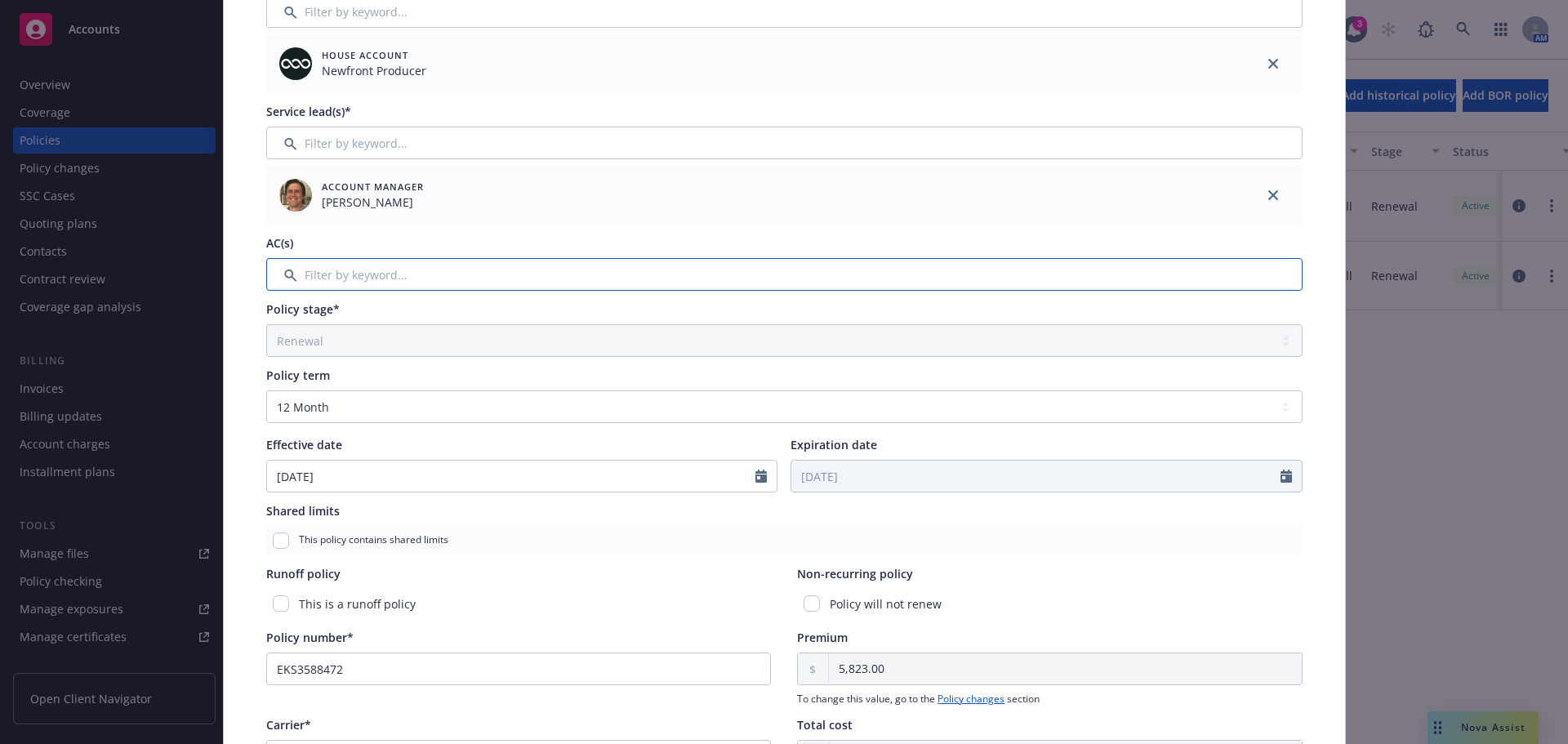
click at [345, 283] on input "Filter by keyword..." at bounding box center [784, 274] width 1036 height 33
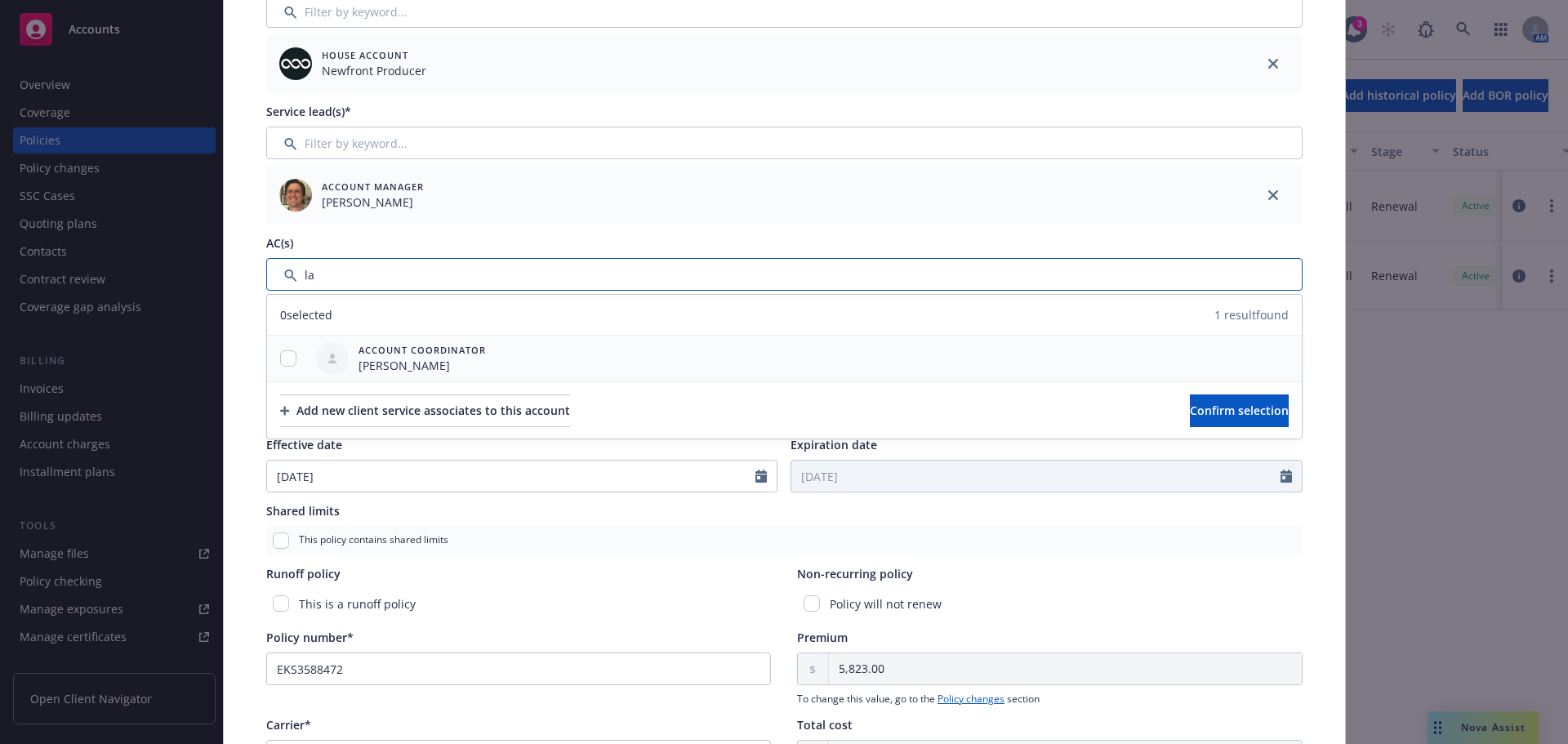
type input "la"
click at [280, 359] on input "checkbox" at bounding box center [288, 358] width 16 height 16
checkbox input "true"
click at [1190, 406] on span "Confirm selection" at bounding box center [1239, 410] width 99 height 15
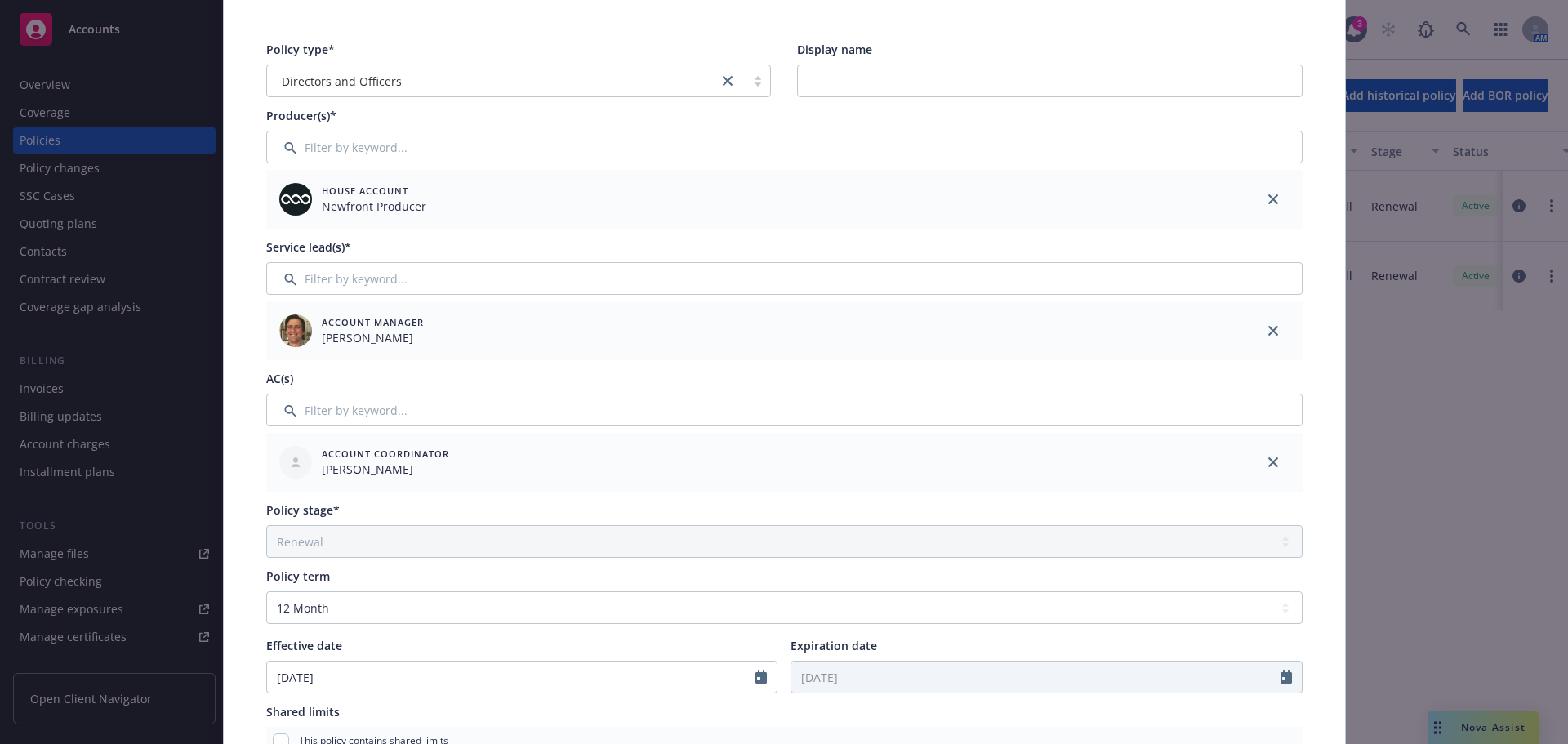
scroll to position [0, 0]
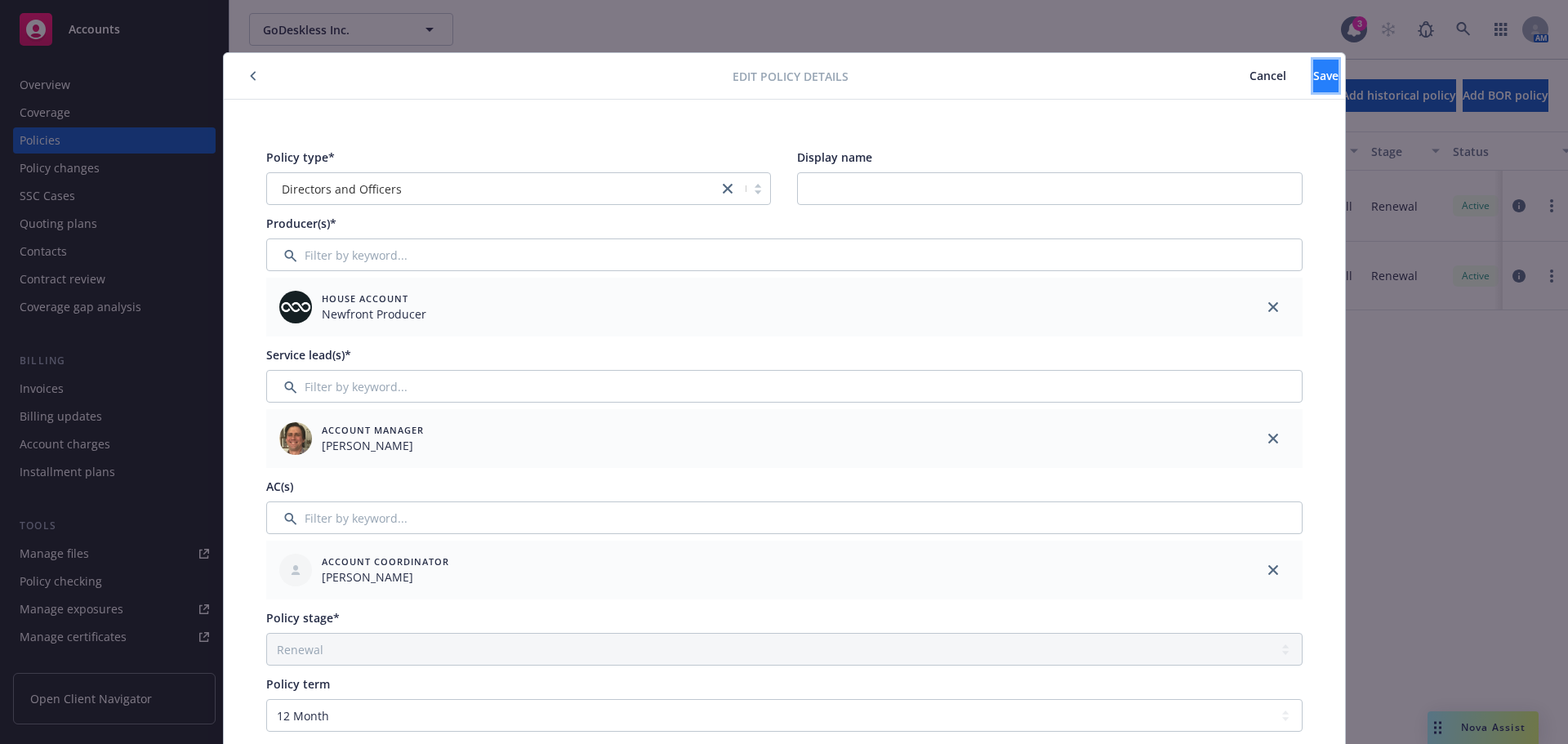
click at [1313, 64] on button "Save" at bounding box center [1326, 76] width 25 height 33
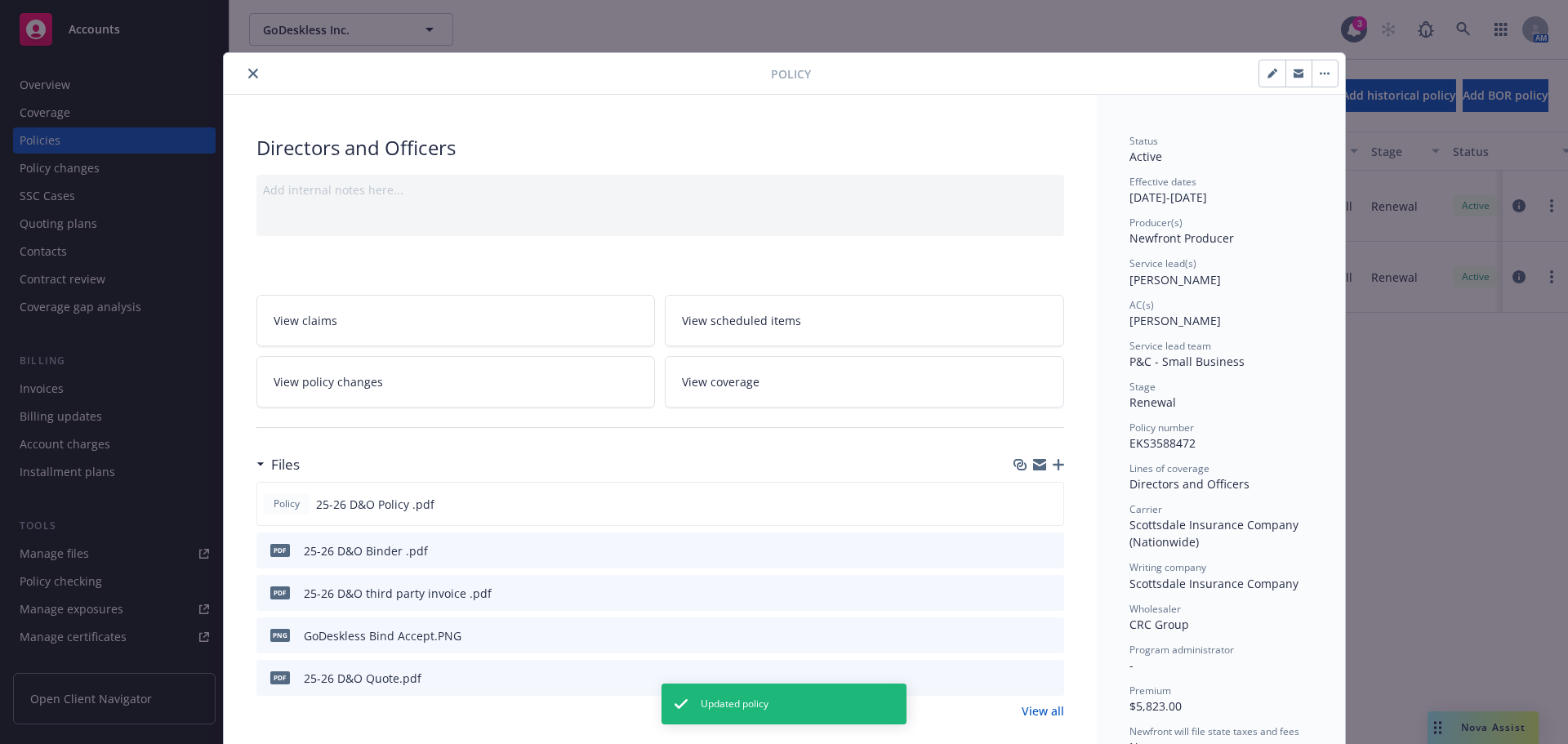
click at [245, 78] on button "close" at bounding box center [253, 74] width 20 height 20
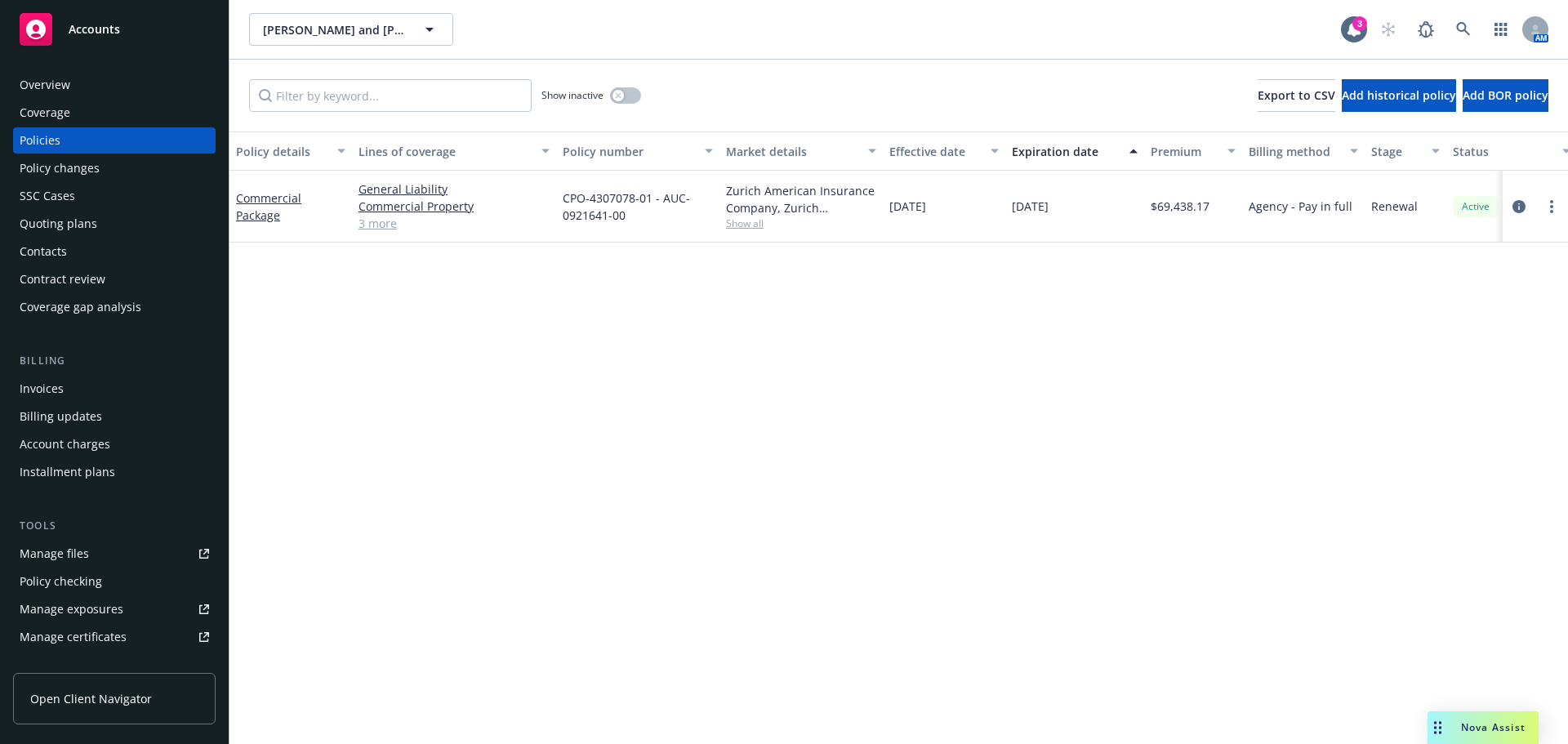
click at [64, 257] on div "Contacts" at bounding box center [43, 251] width 47 height 26
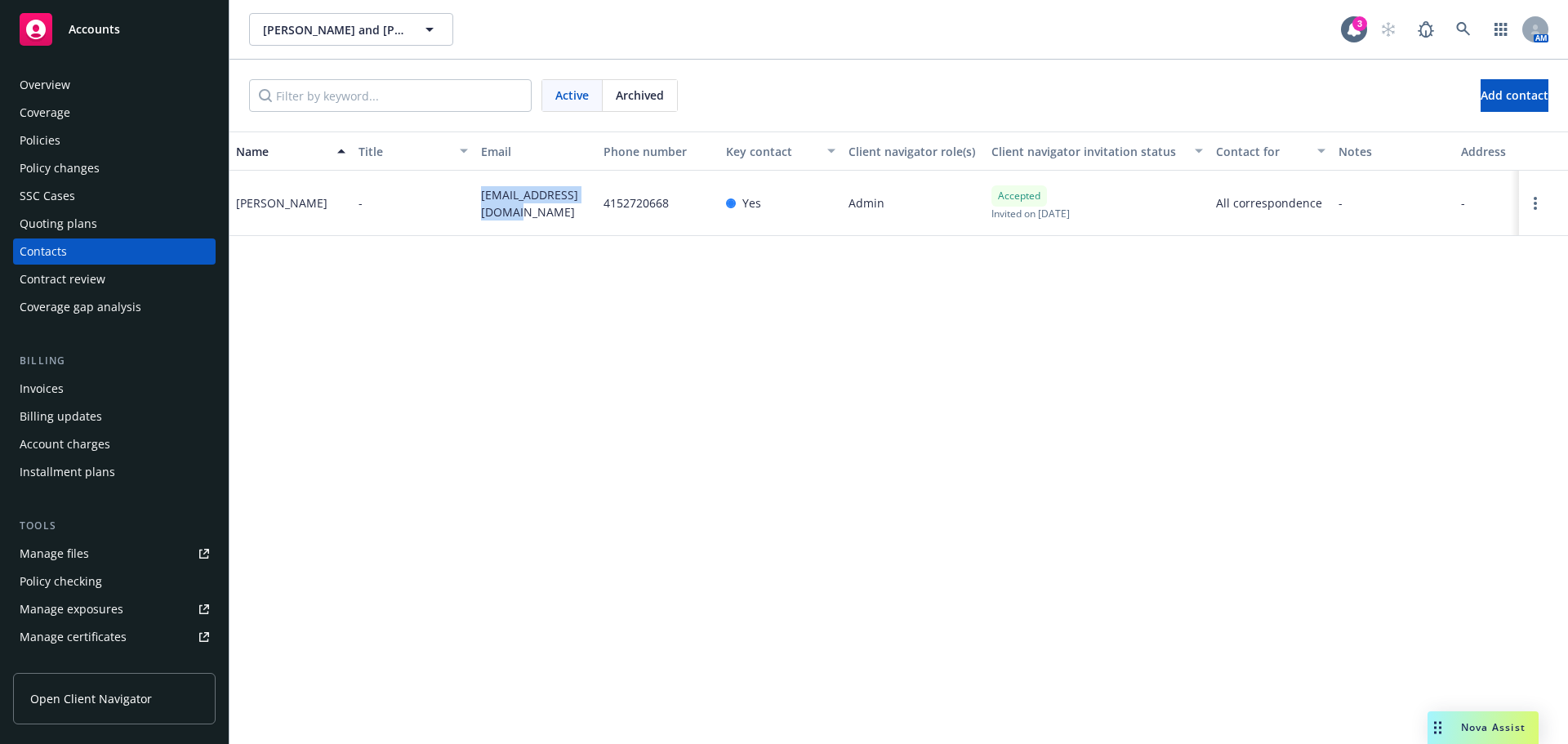
drag, startPoint x: 474, startPoint y: 182, endPoint x: 541, endPoint y: 222, distance: 78.0
click at [543, 224] on div "[PERSON_NAME] - [EMAIL_ADDRESS][DOMAIN_NAME] 4152720668 Yes Admin Accepted Invi…" at bounding box center [899, 203] width 1339 height 65
copy div "[EMAIL_ADDRESS][DOMAIN_NAME]"
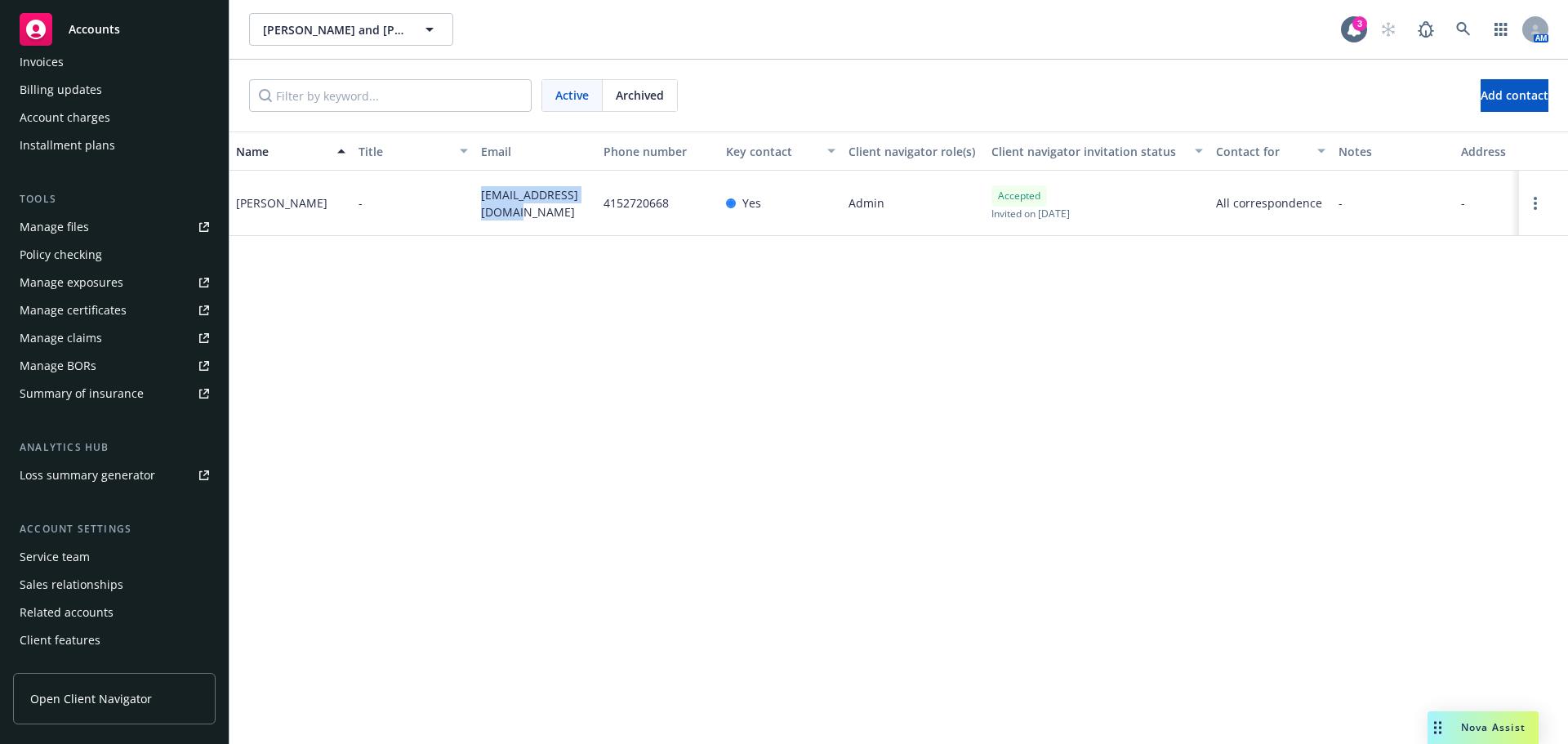
click at [76, 561] on div "Service team" at bounding box center [54, 557] width 70 height 26
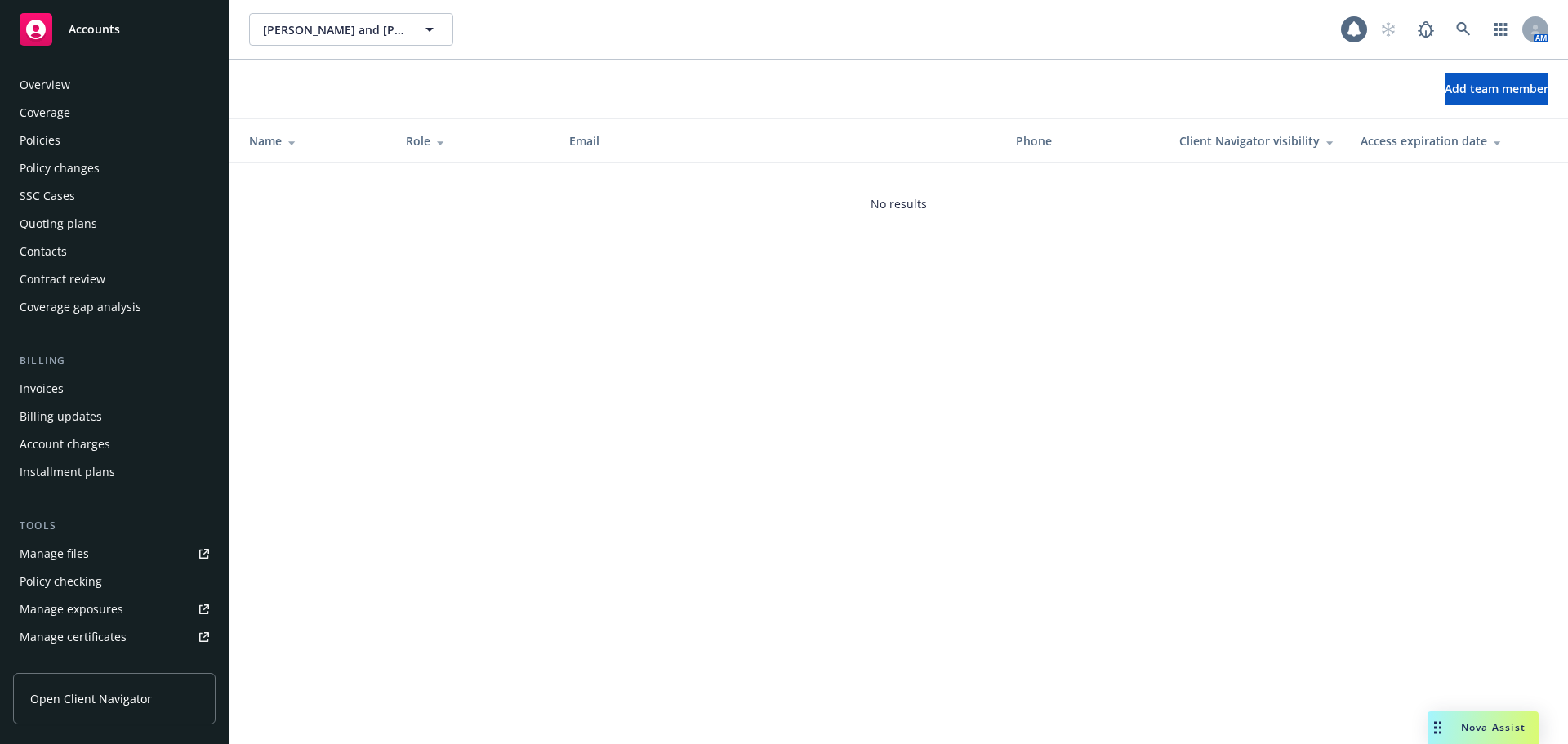
scroll to position [348, 0]
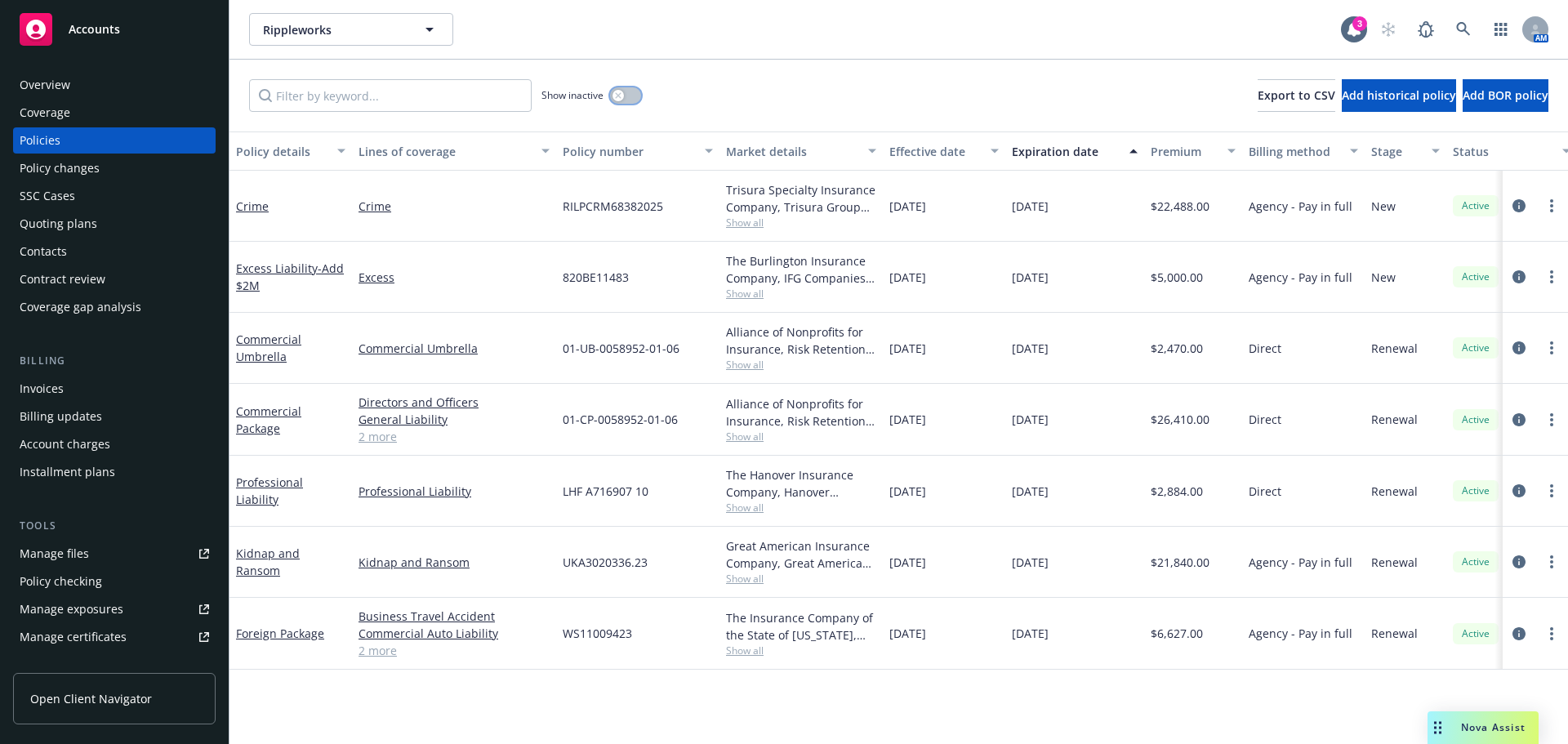
click at [631, 92] on button "button" at bounding box center [625, 95] width 31 height 16
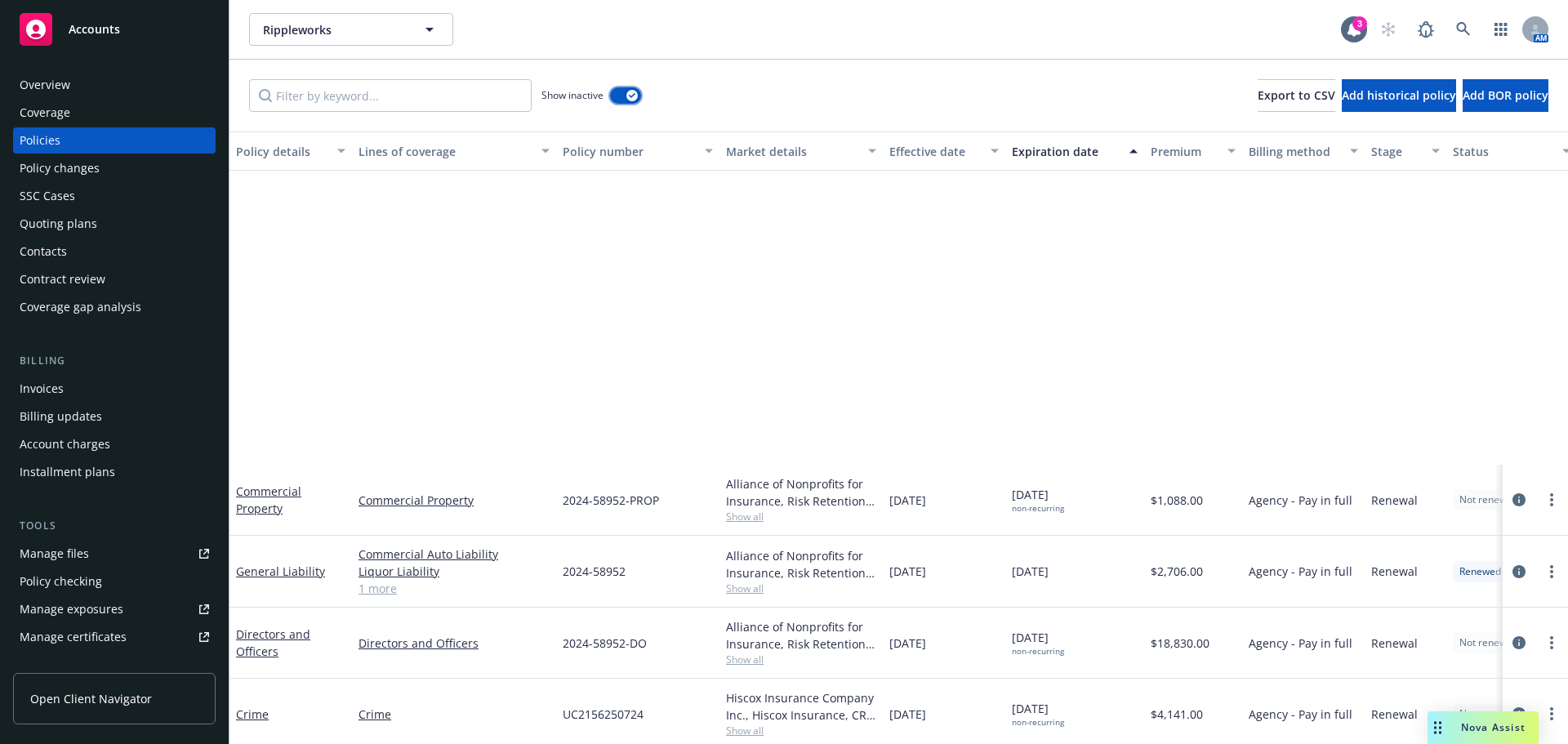
scroll to position [3186, 0]
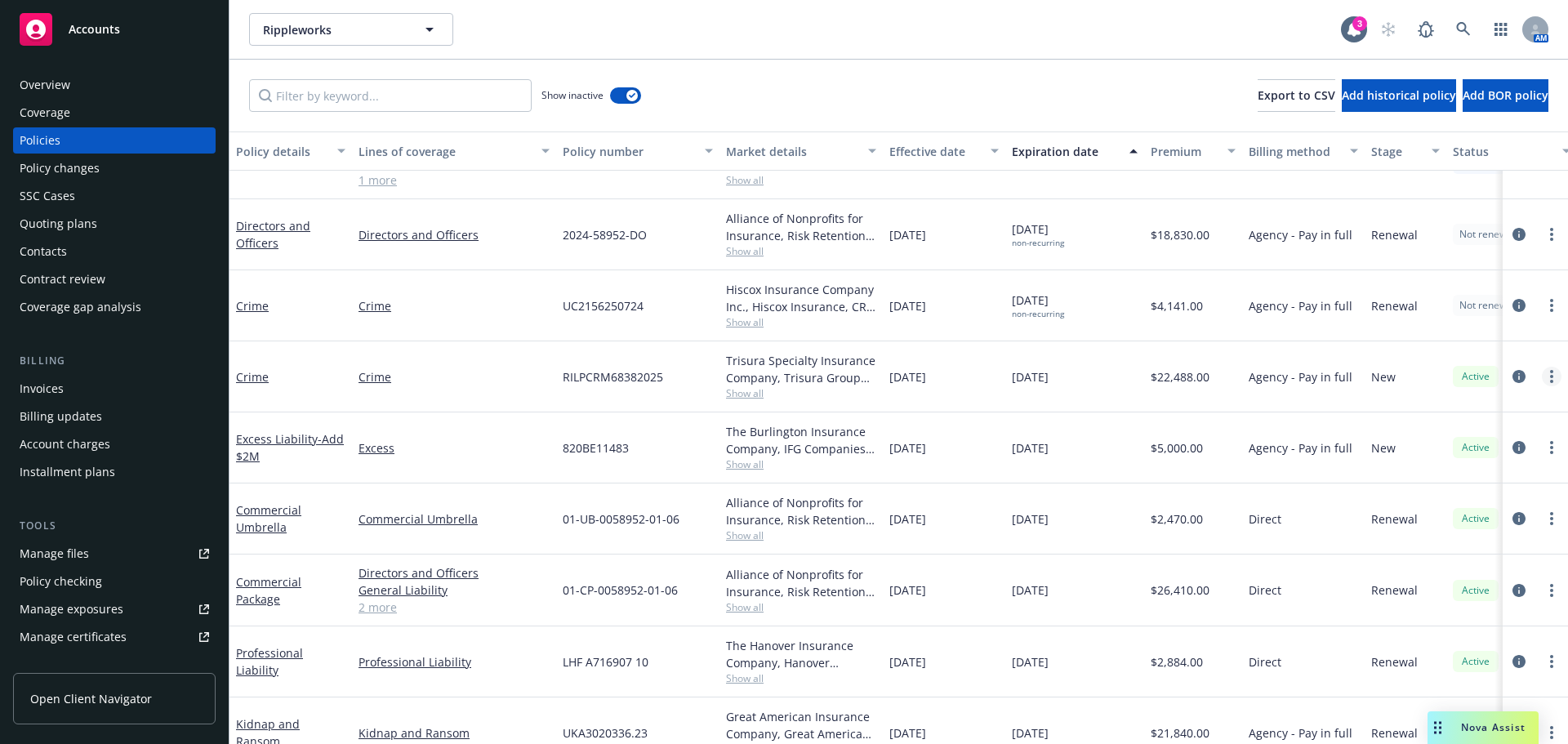
click at [1542, 378] on link "more" at bounding box center [1552, 377] width 20 height 20
click at [1513, 377] on icon "circleInformation" at bounding box center [1519, 376] width 13 height 13
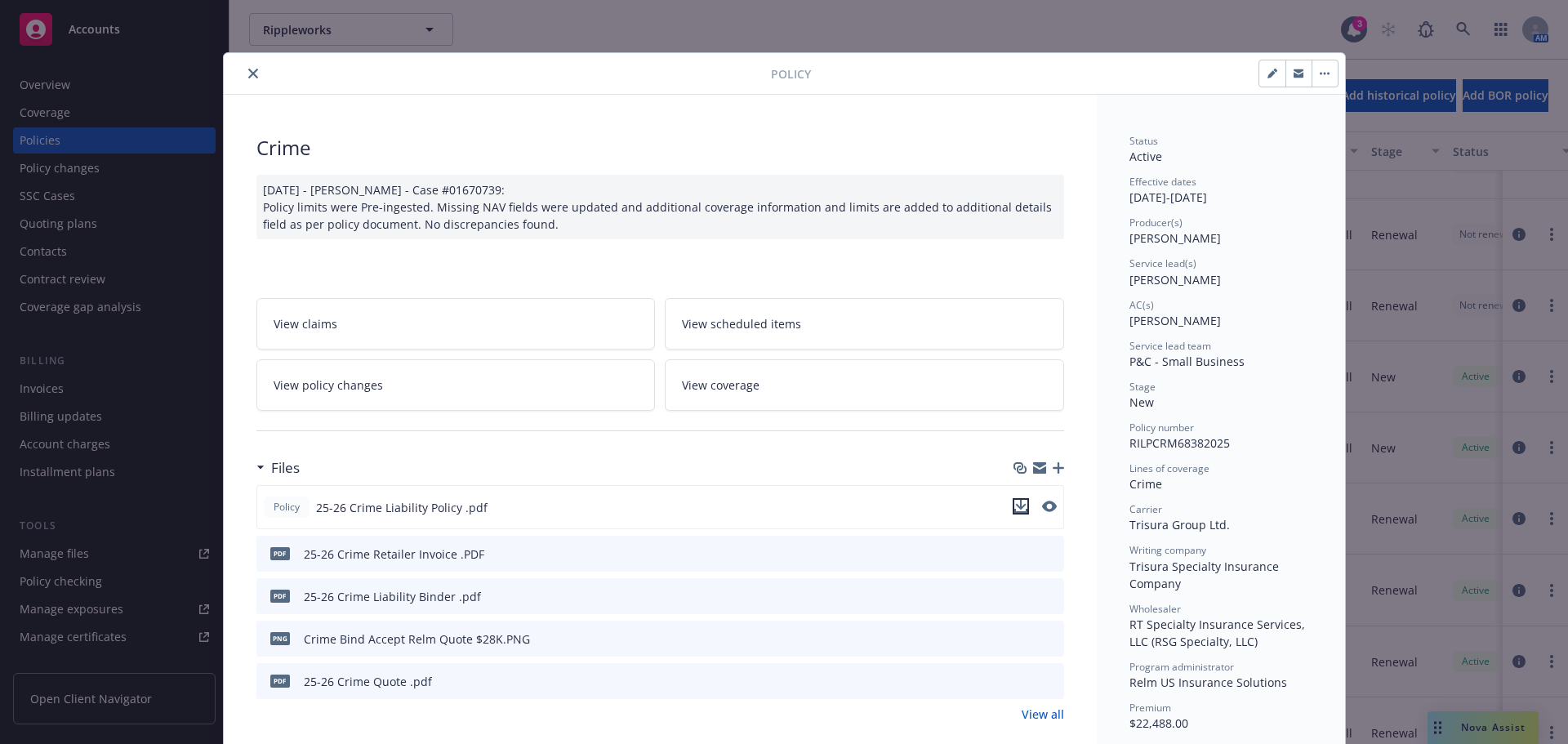
click at [1015, 509] on icon "download file" at bounding box center [1021, 506] width 13 height 13
click at [243, 68] on button "close" at bounding box center [253, 74] width 20 height 20
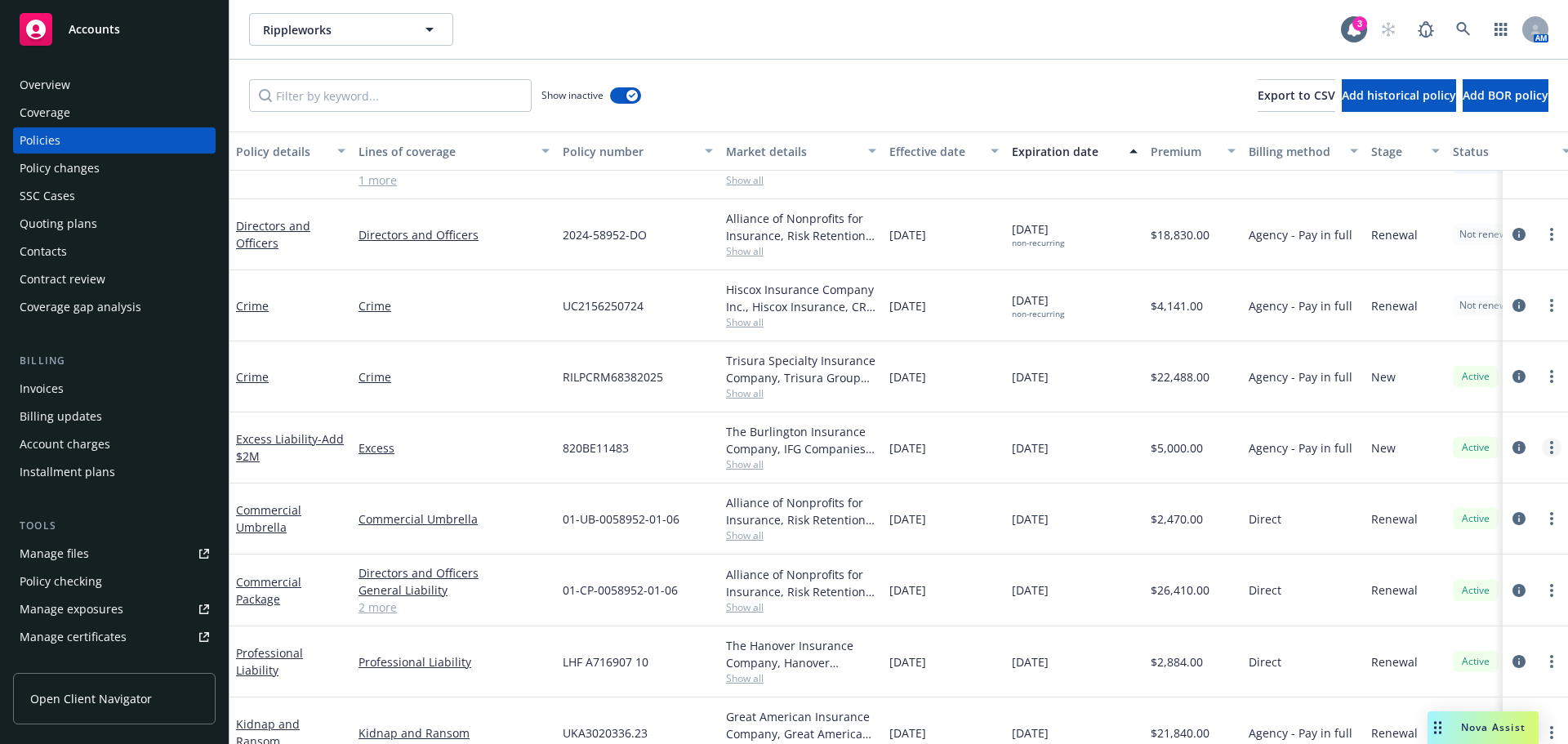
click at [1543, 447] on link "more" at bounding box center [1552, 447] width 20 height 20
click at [1513, 449] on icon "circleInformation" at bounding box center [1519, 447] width 13 height 13
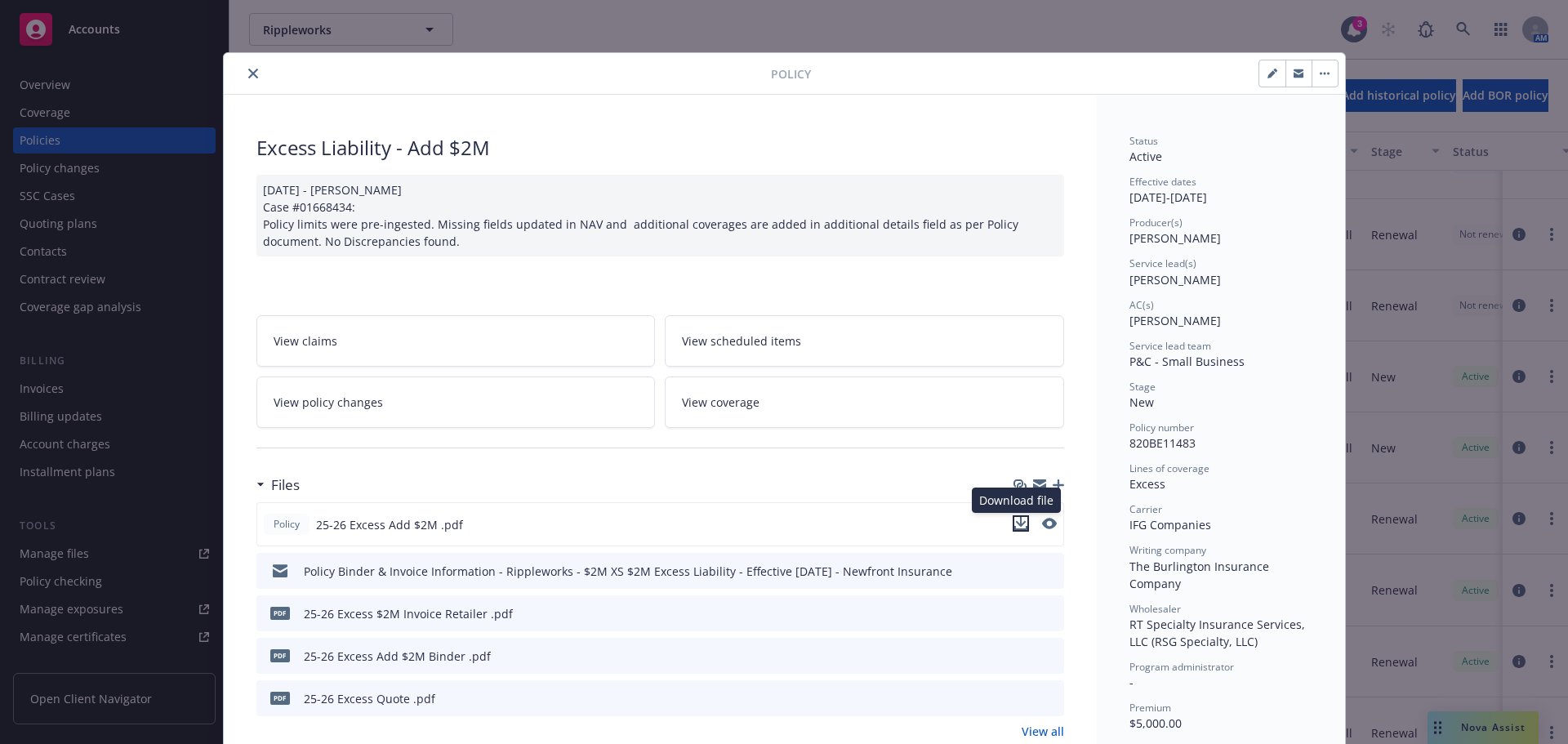
click at [1015, 527] on icon "download file" at bounding box center [1021, 523] width 13 height 13
click at [250, 68] on button "close" at bounding box center [253, 74] width 20 height 20
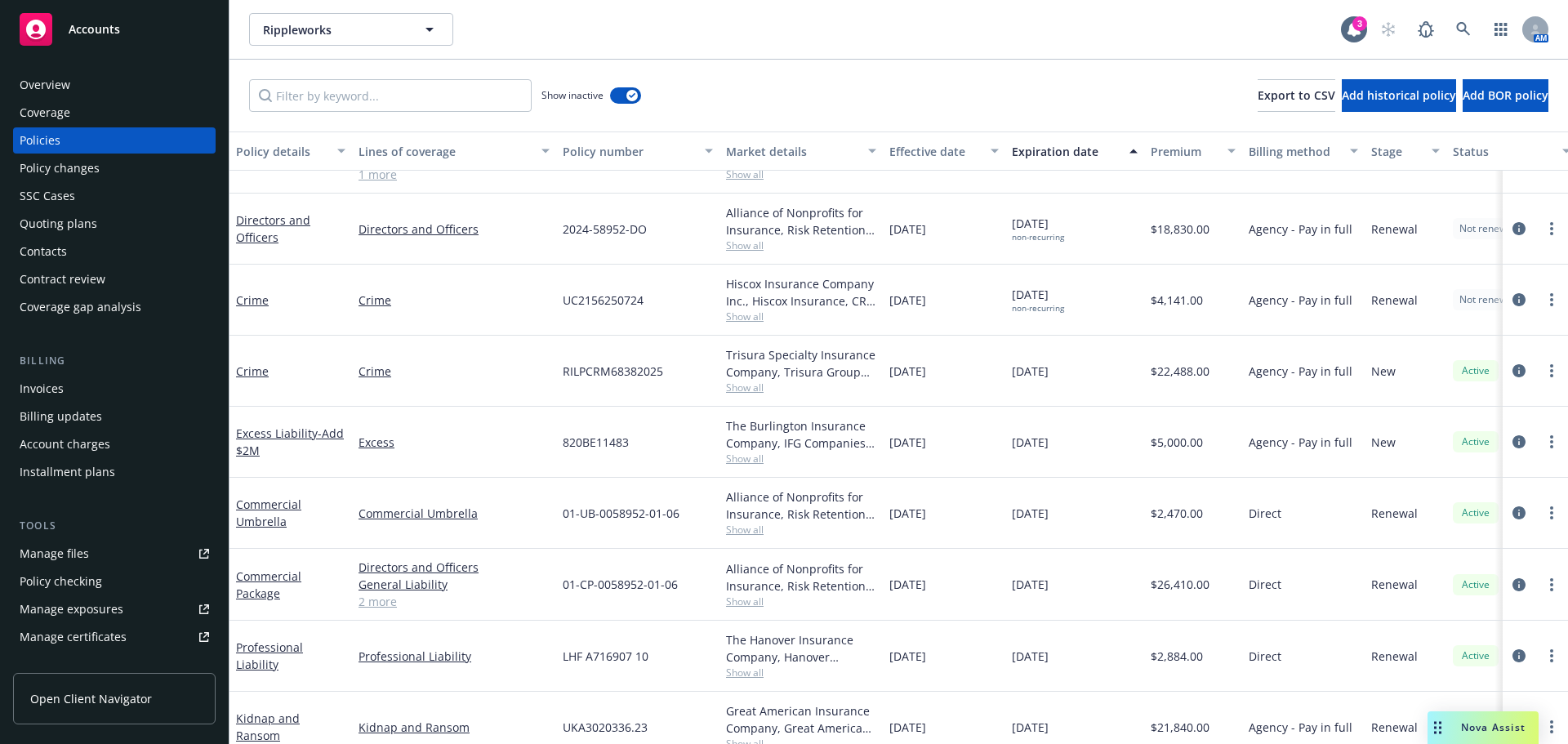
scroll to position [3283, 0]
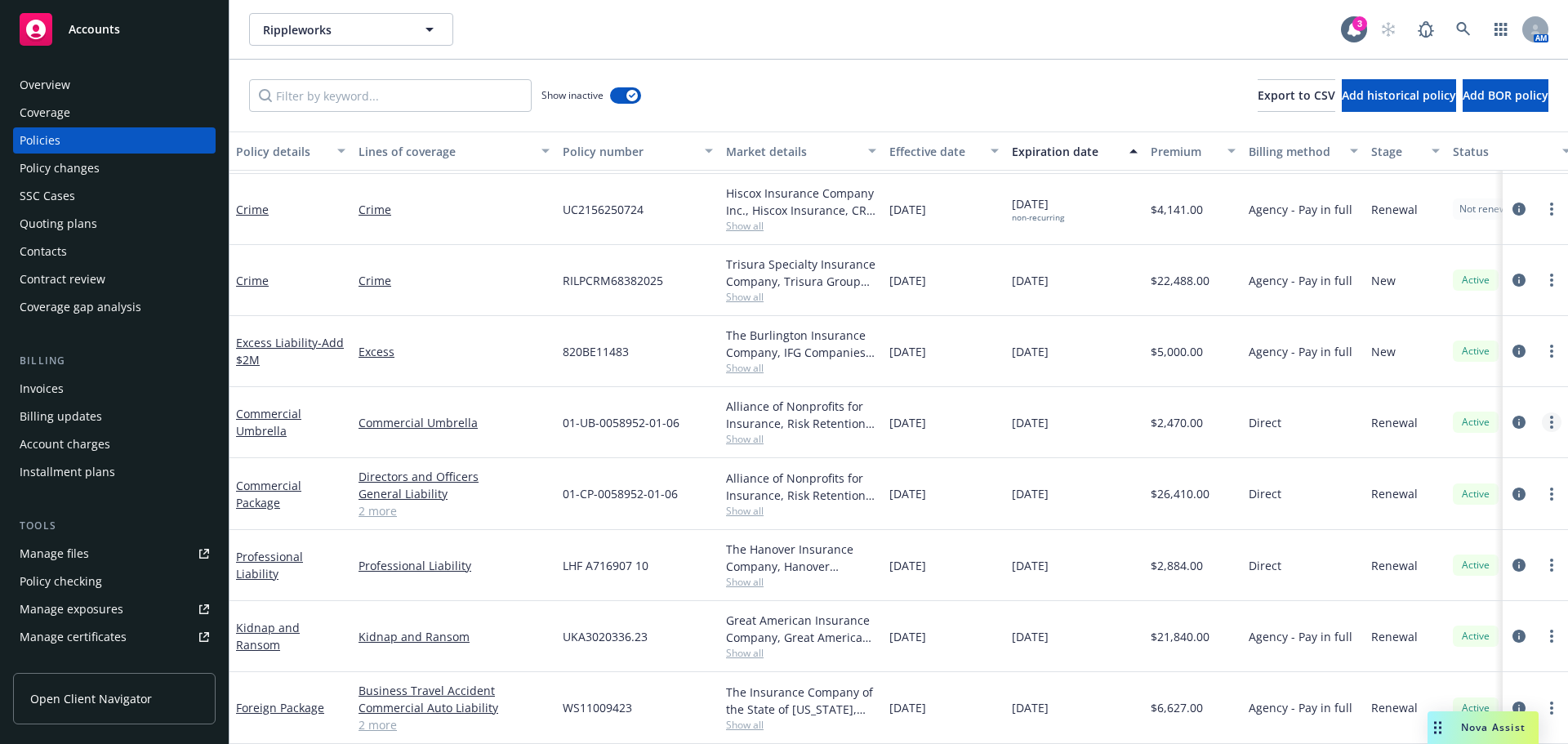
click at [1550, 421] on circle "more" at bounding box center [1552, 422] width 4 height 4
click at [1509, 413] on link "circleInformation" at bounding box center [1519, 422] width 20 height 20
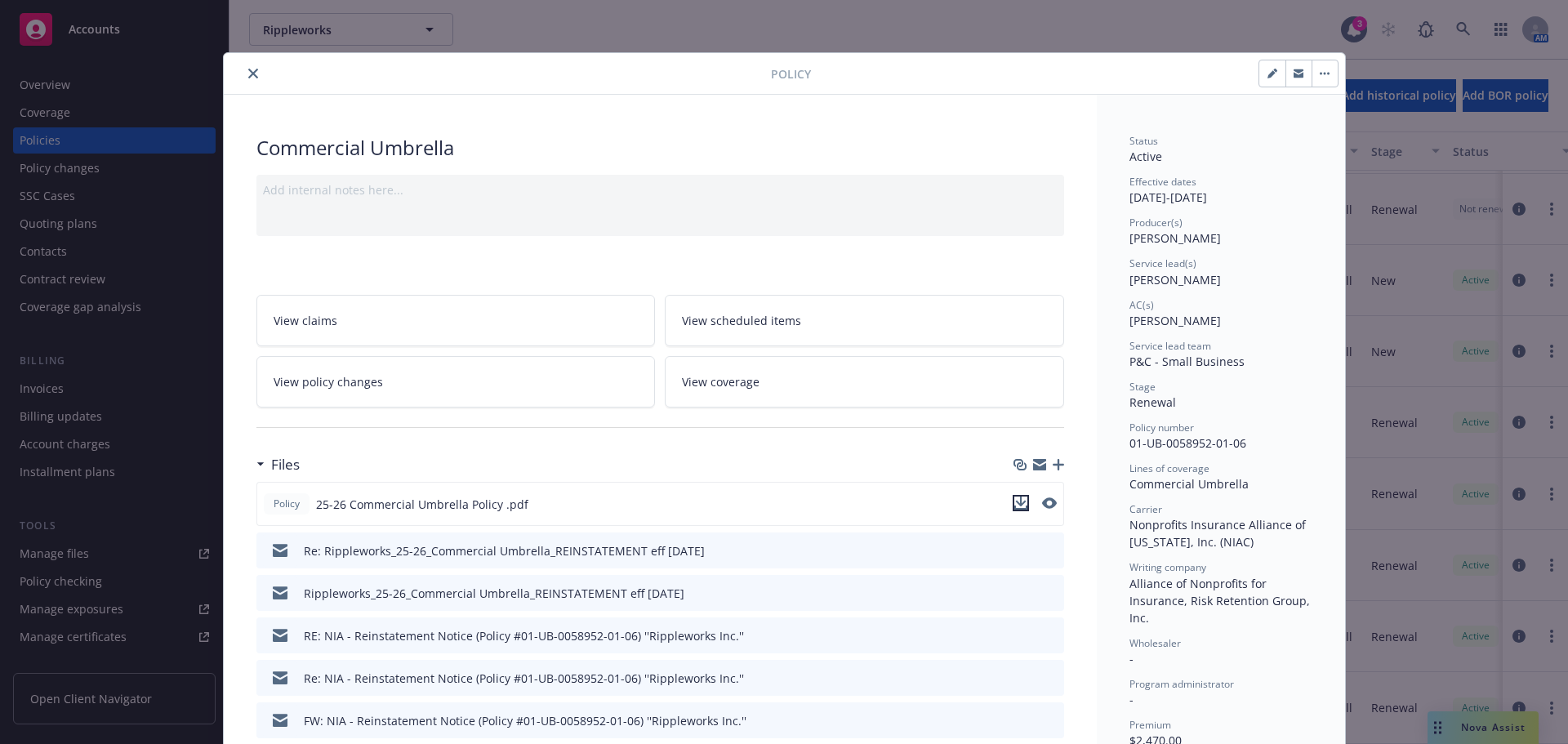
click at [1015, 498] on icon "download file" at bounding box center [1021, 503] width 13 height 13
click at [243, 71] on button "close" at bounding box center [253, 74] width 20 height 20
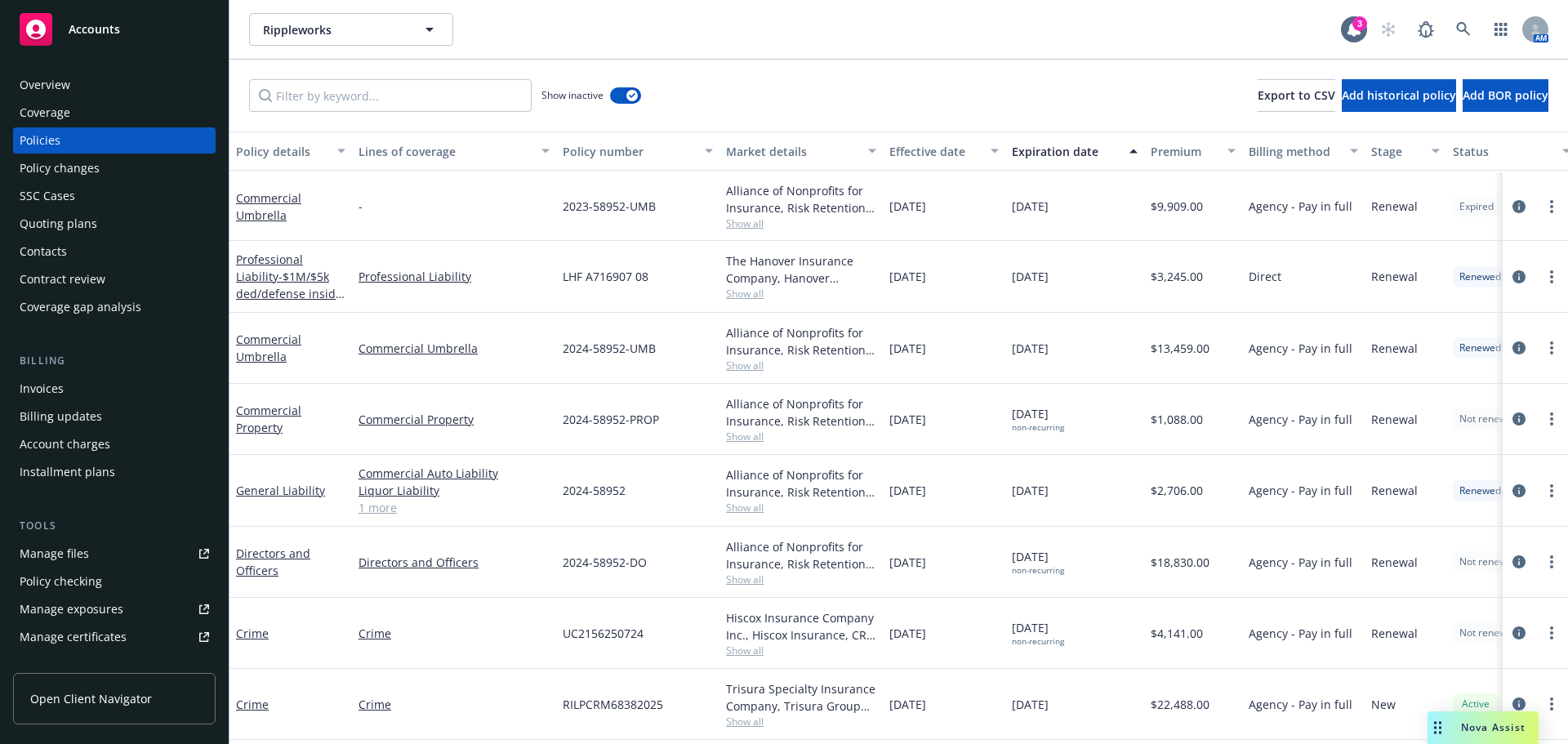
scroll to position [3037, 0]
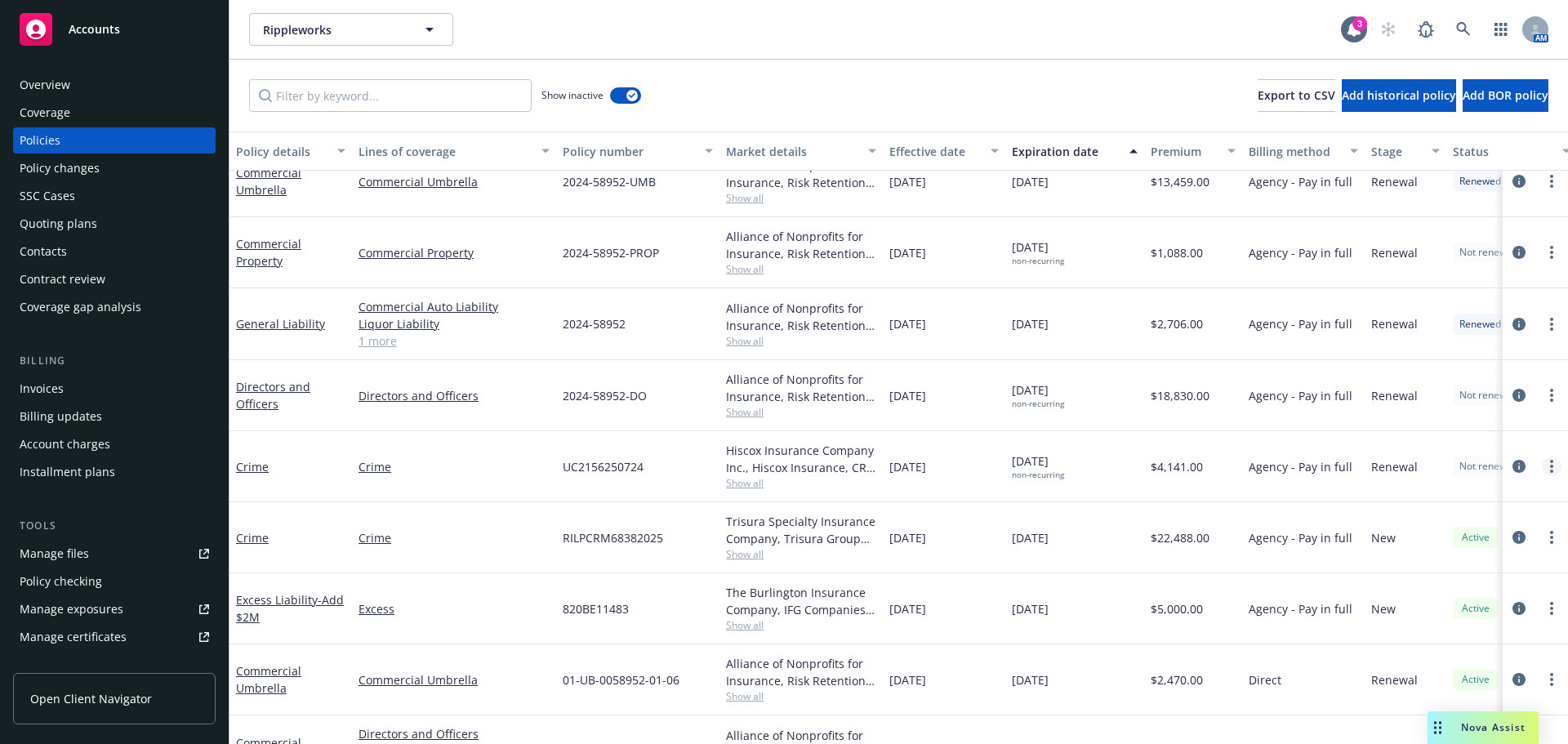
click at [1543, 470] on link "more" at bounding box center [1552, 467] width 20 height 20
click at [1513, 465] on icon "circleInformation" at bounding box center [1519, 466] width 13 height 13
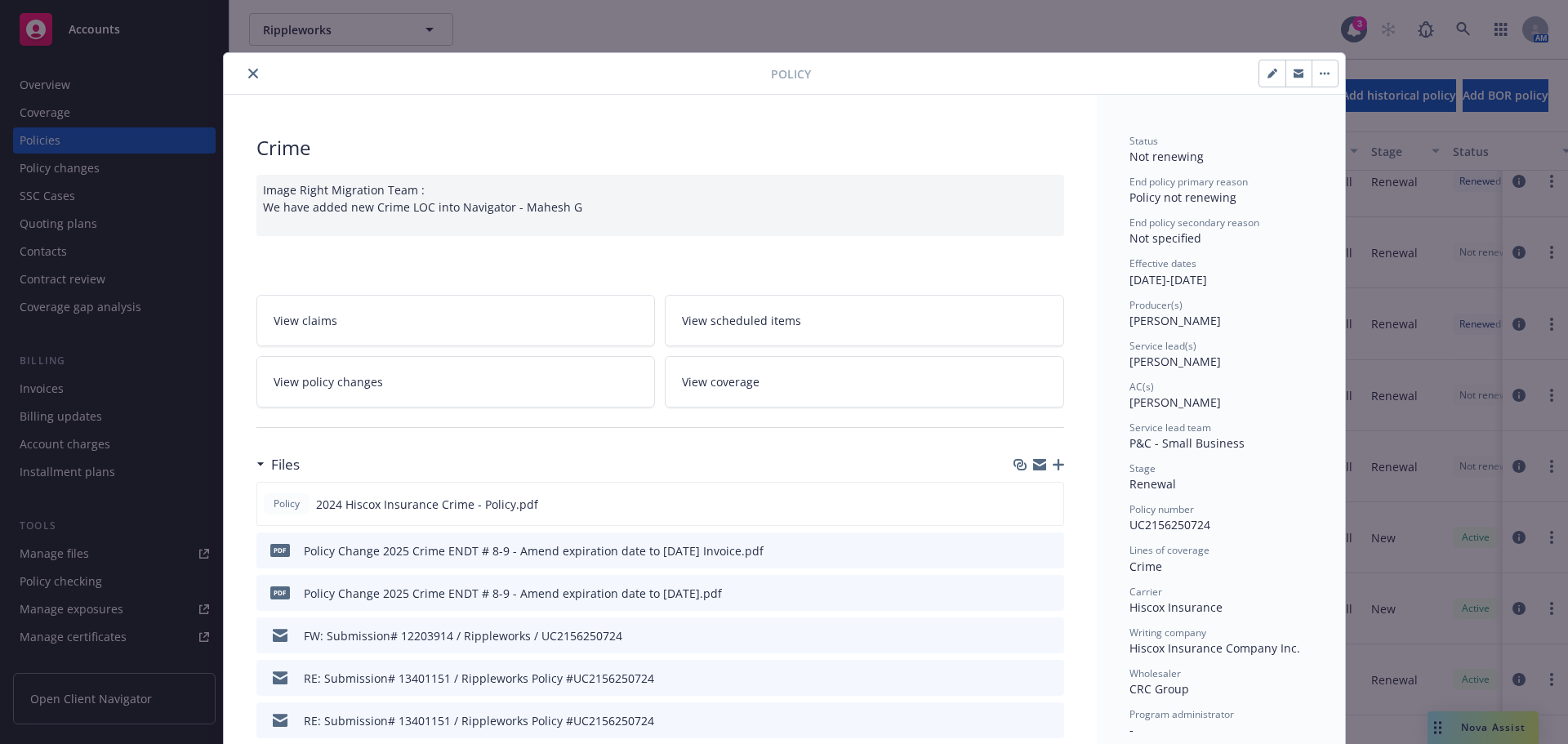
click at [1313, 79] on button "button" at bounding box center [1324, 73] width 26 height 26
click at [1017, 507] on icon "download file" at bounding box center [1021, 503] width 13 height 13
click at [1321, 64] on button "button" at bounding box center [1324, 73] width 26 height 26
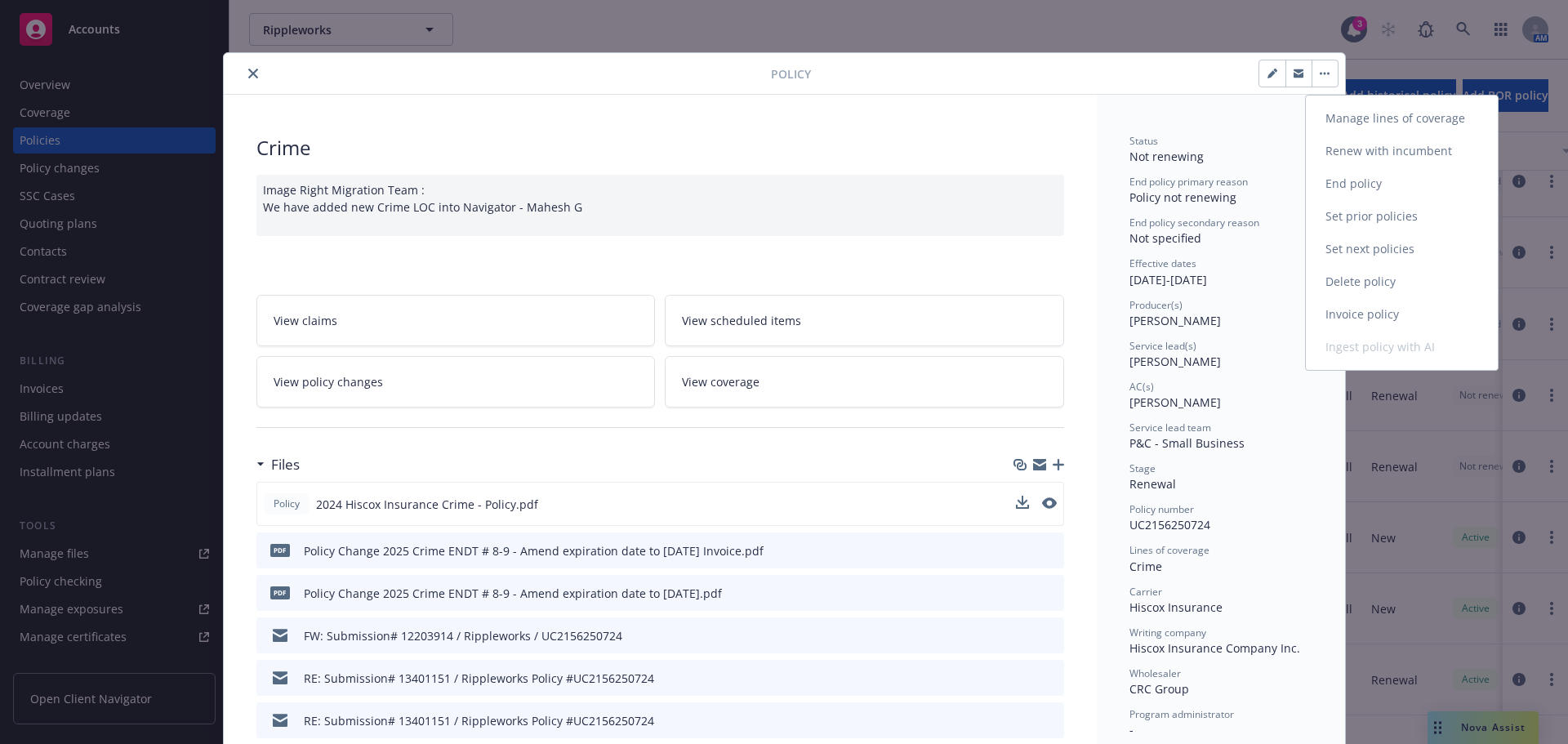
click at [1311, 61] on button "Manage lines of coverage Renew with incumbent End policy Set prior policies Set…" at bounding box center [1324, 73] width 26 height 26
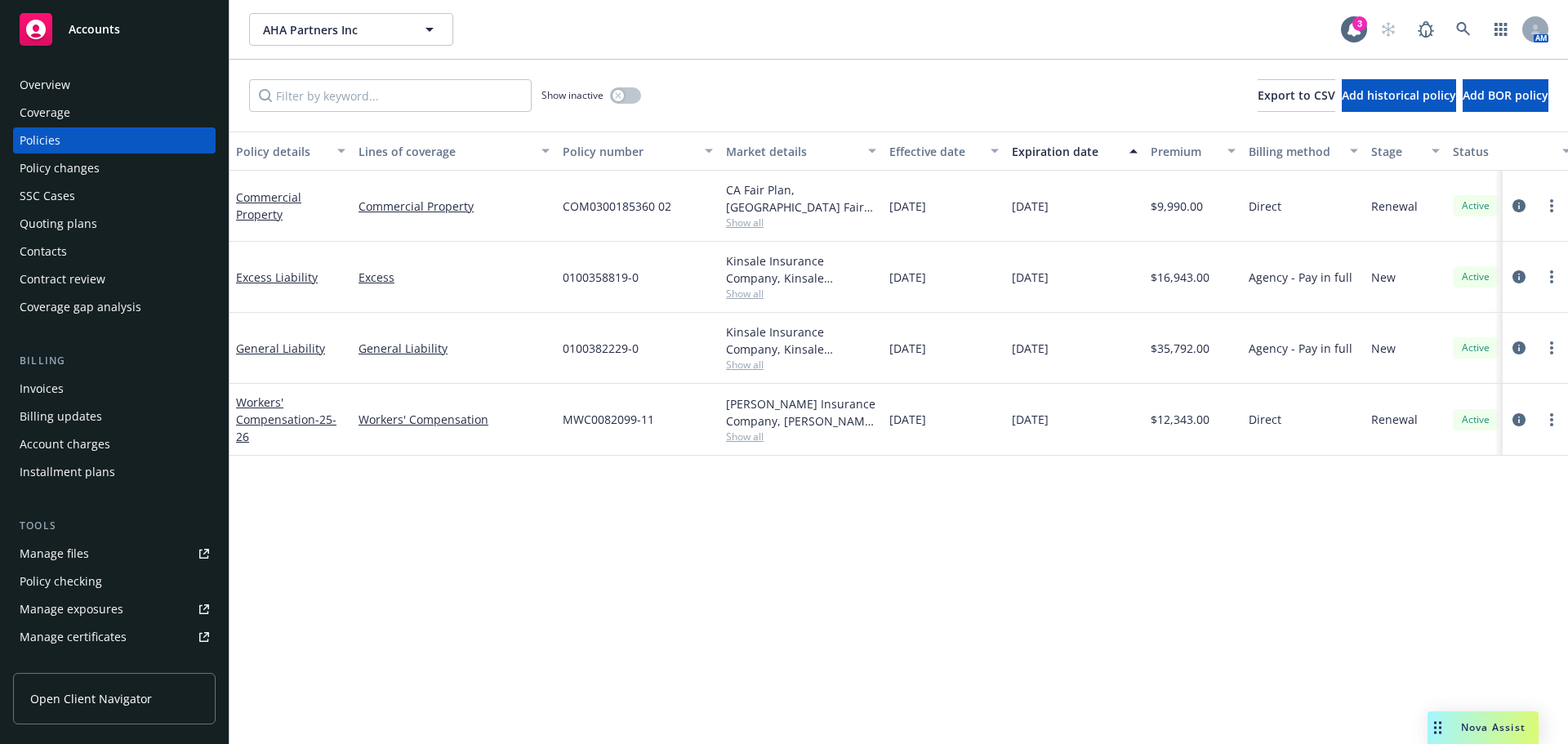
click at [49, 255] on div "Contacts" at bounding box center [43, 251] width 47 height 26
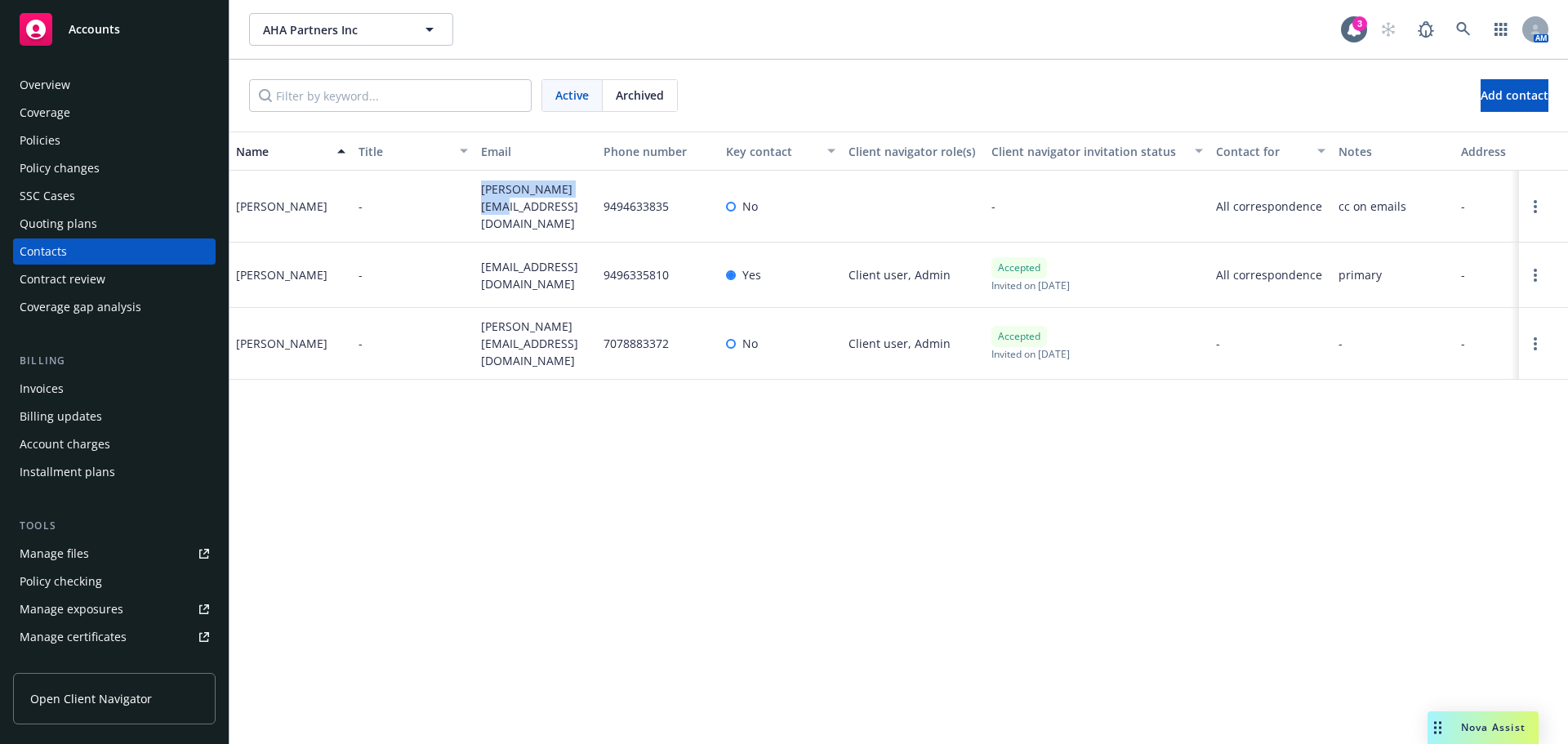
drag, startPoint x: 478, startPoint y: 192, endPoint x: 526, endPoint y: 221, distance: 56.1
click at [526, 221] on div "[PERSON_NAME][EMAIL_ADDRESS][DOMAIN_NAME]" at bounding box center [536, 207] width 123 height 72
copy span "[PERSON_NAME][EMAIL_ADDRESS][DOMAIN_NAME]"
drag, startPoint x: 473, startPoint y: 246, endPoint x: 569, endPoint y: 286, distance: 104.0
click at [569, 286] on div "[PERSON_NAME] - [PERSON_NAME][EMAIL_ADDRESS][DOMAIN_NAME] 9496335810 Yes Client…" at bounding box center [899, 274] width 1339 height 65
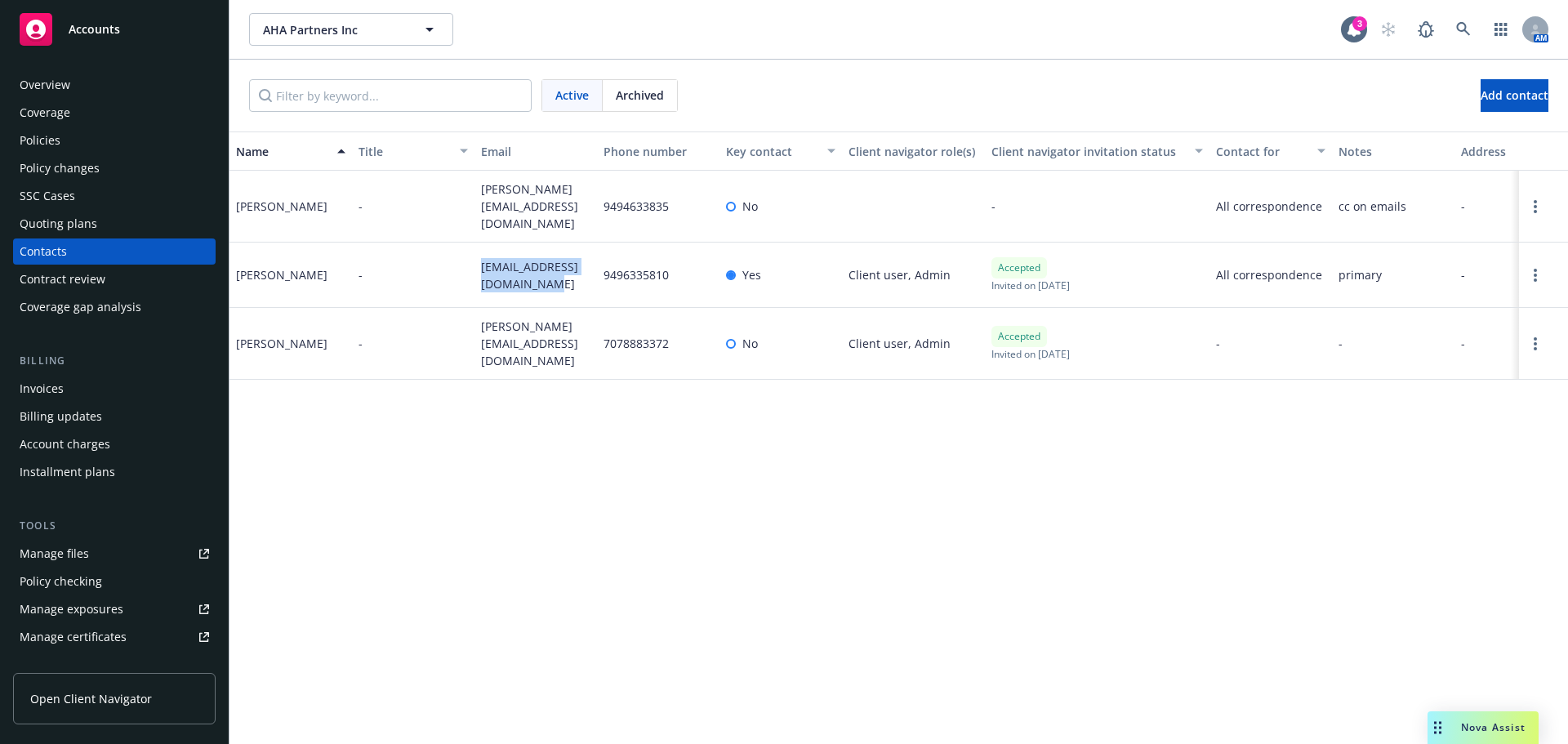
copy div "nate@mementomoriwinery.com"
drag, startPoint x: 475, startPoint y: 323, endPoint x: 594, endPoint y: 367, distance: 126.9
click at [594, 367] on div "Name Title Email Phone number Key contact Client navigator role(s) Client navig…" at bounding box center [899, 438] width 1339 height 613
copy span "travis@mementomoriwinery.com"
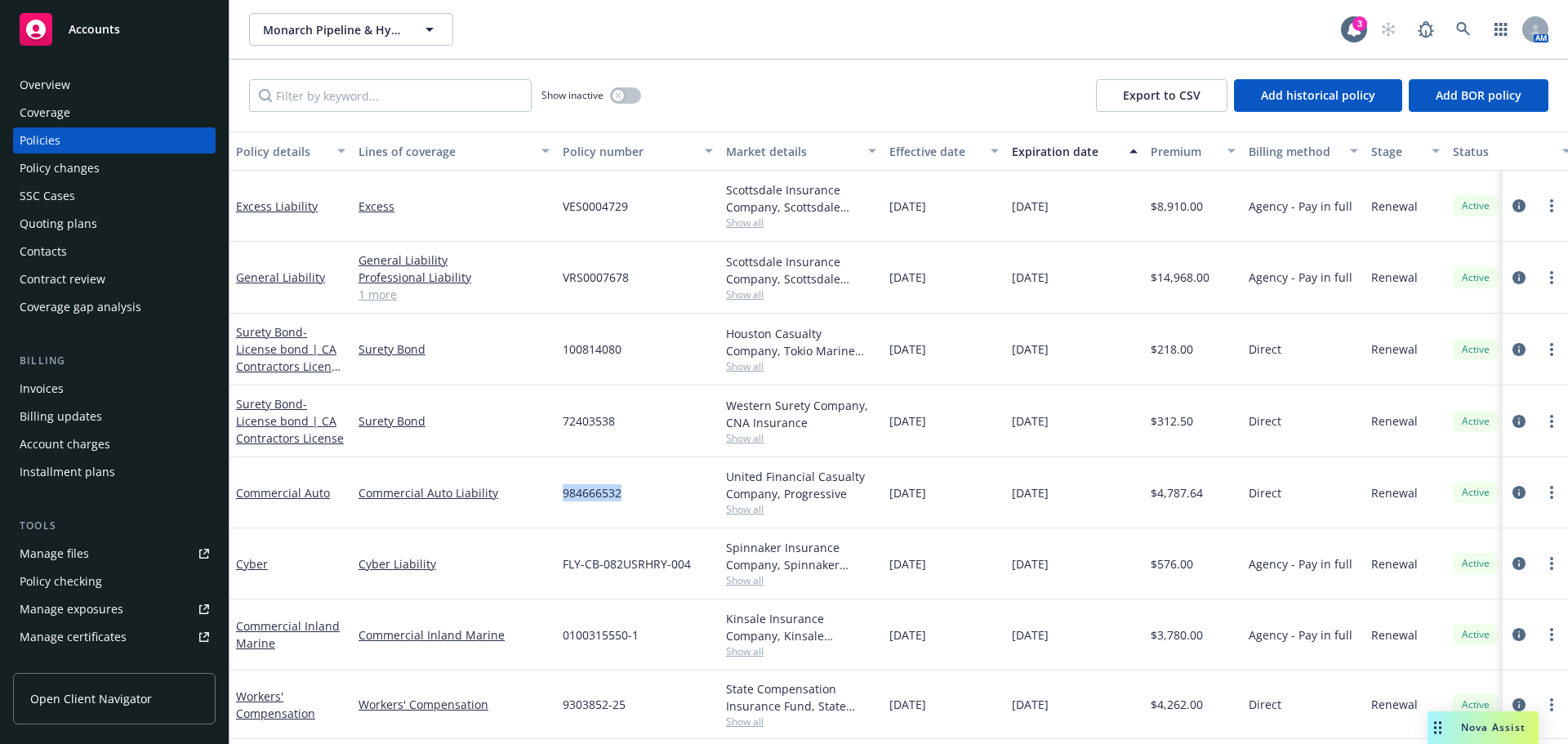
drag, startPoint x: 558, startPoint y: 492, endPoint x: 663, endPoint y: 495, distance: 105.0
click at [666, 495] on div "984666532" at bounding box center [637, 493] width 163 height 71
copy span "984666532"
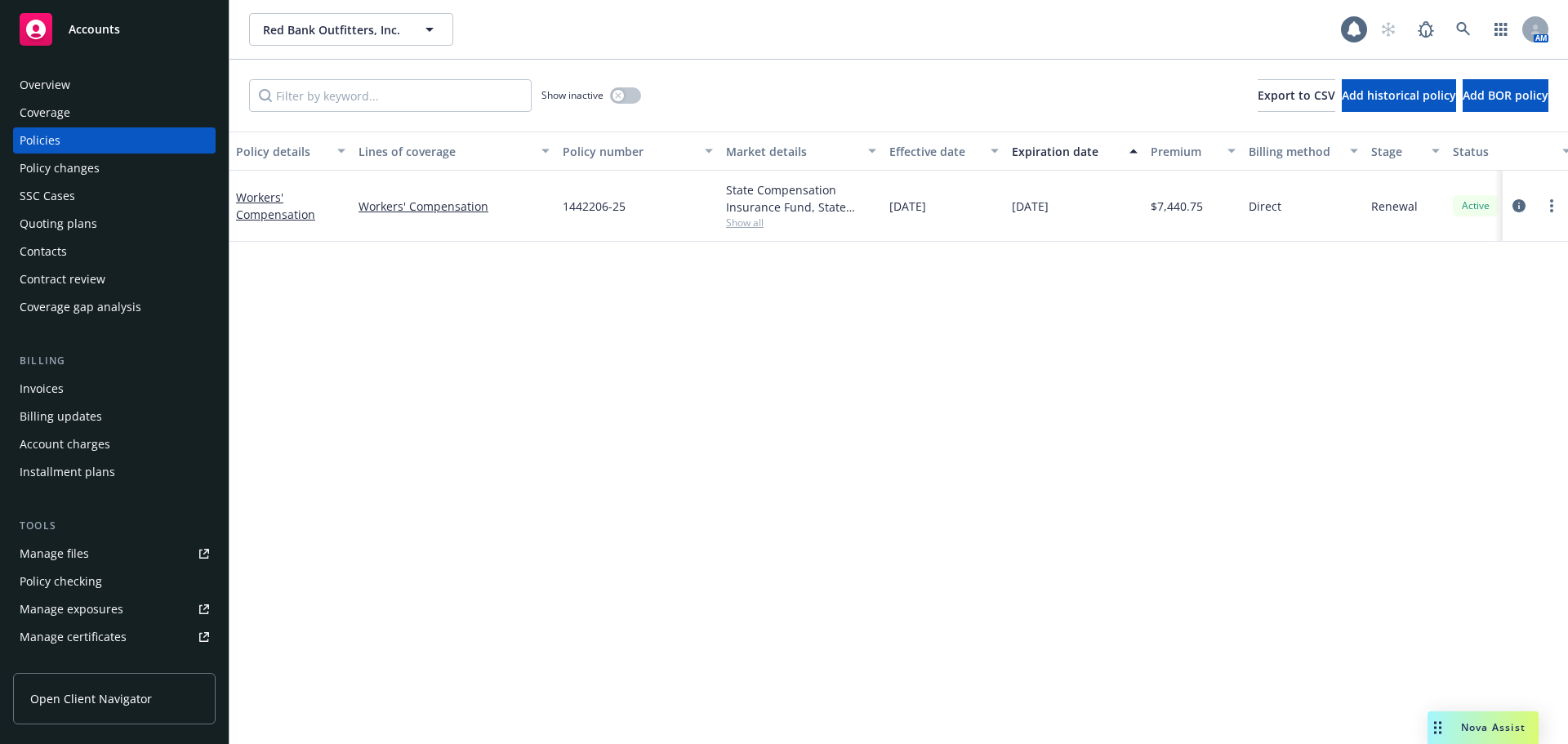
click at [54, 382] on div "Invoices" at bounding box center [42, 388] width 45 height 26
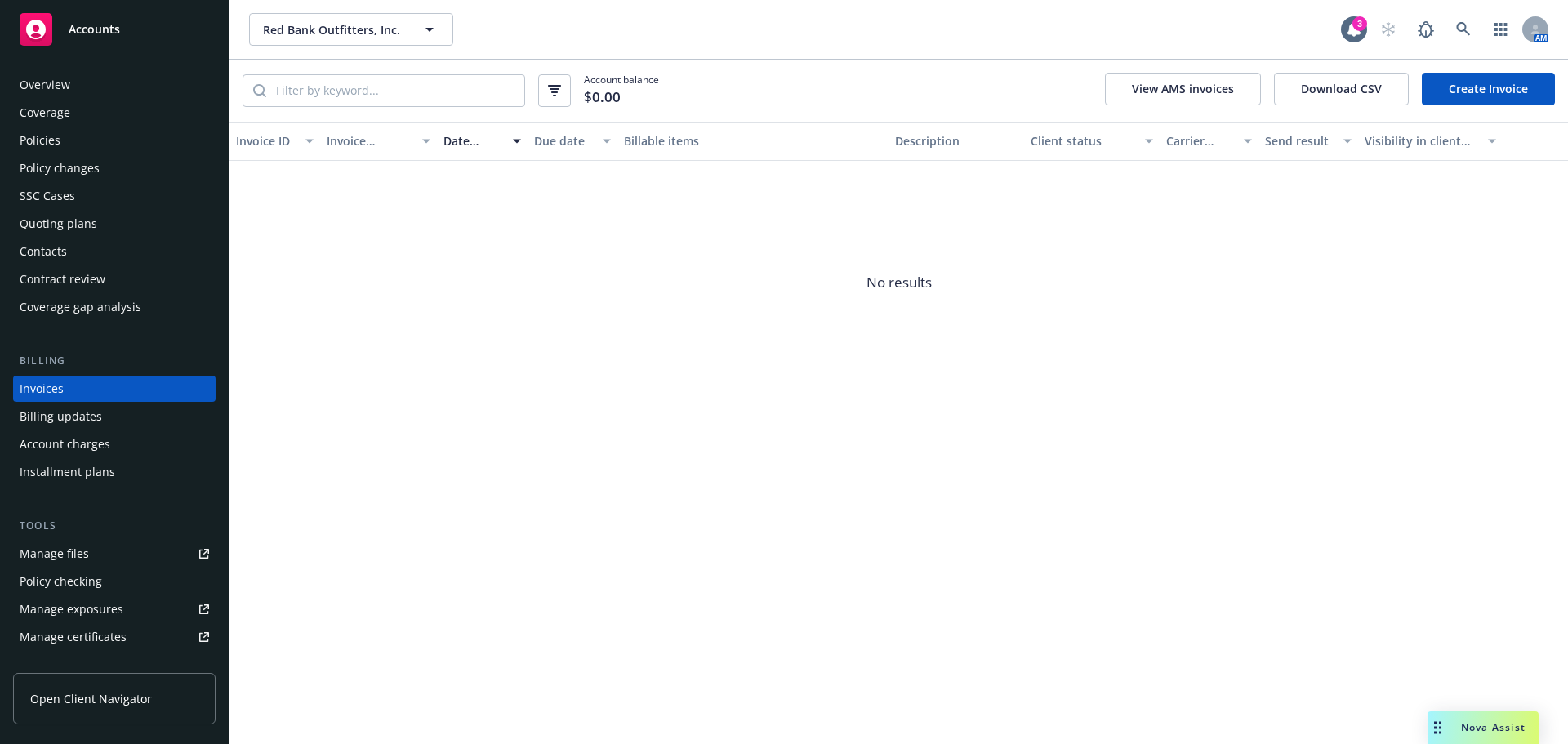
click at [45, 140] on div "Policies" at bounding box center [40, 140] width 41 height 26
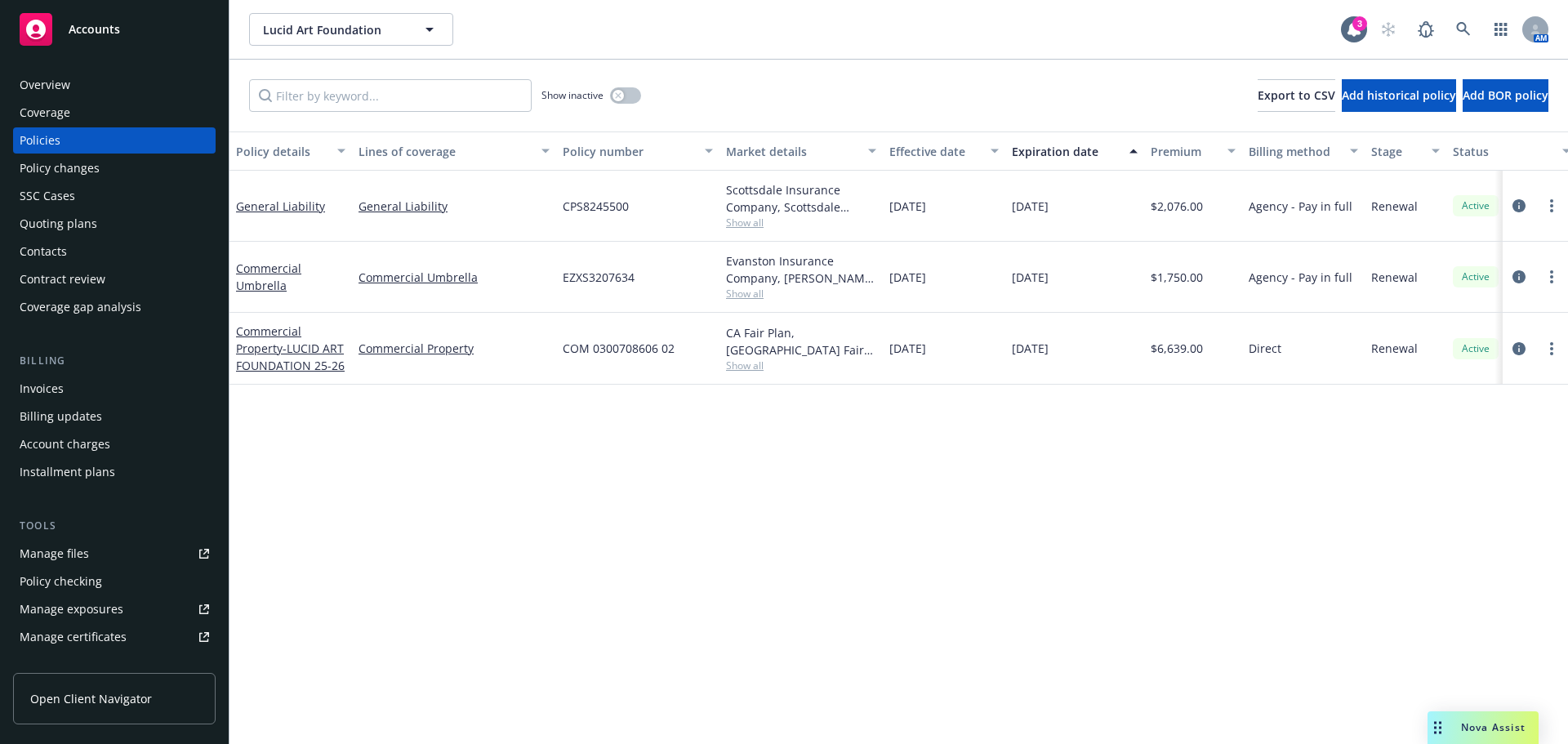
click at [43, 256] on div "Contacts" at bounding box center [43, 251] width 47 height 26
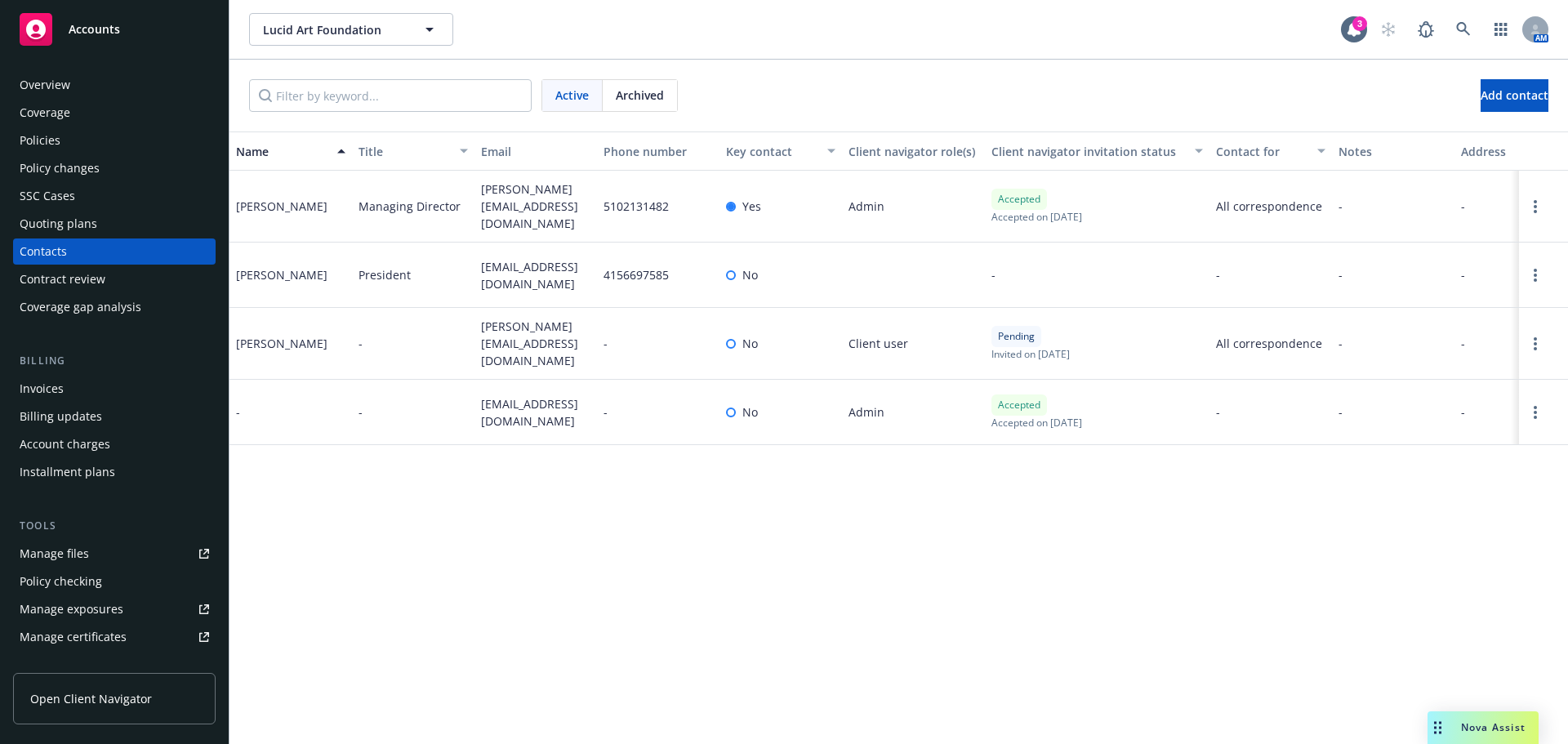
click at [271, 523] on div "Name Title Email Phone number Key contact Client navigator role(s) Client navig…" at bounding box center [899, 438] width 1339 height 613
